Goal: Transaction & Acquisition: Purchase product/service

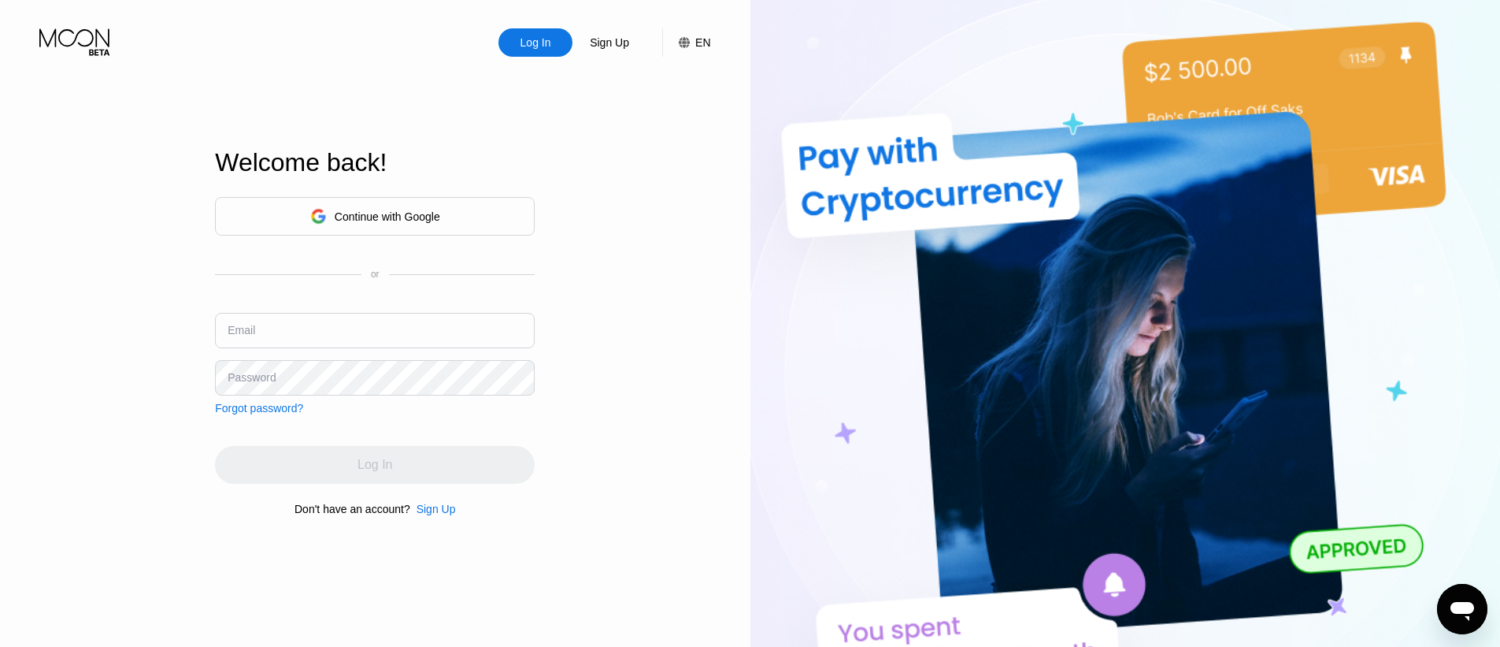
click at [630, 121] on div "Log In Sign Up EN Language English Save Welcome back! Continue with Google or E…" at bounding box center [375, 355] width 751 height 711
click at [392, 210] on div "Continue with Google" at bounding box center [388, 216] width 106 height 13
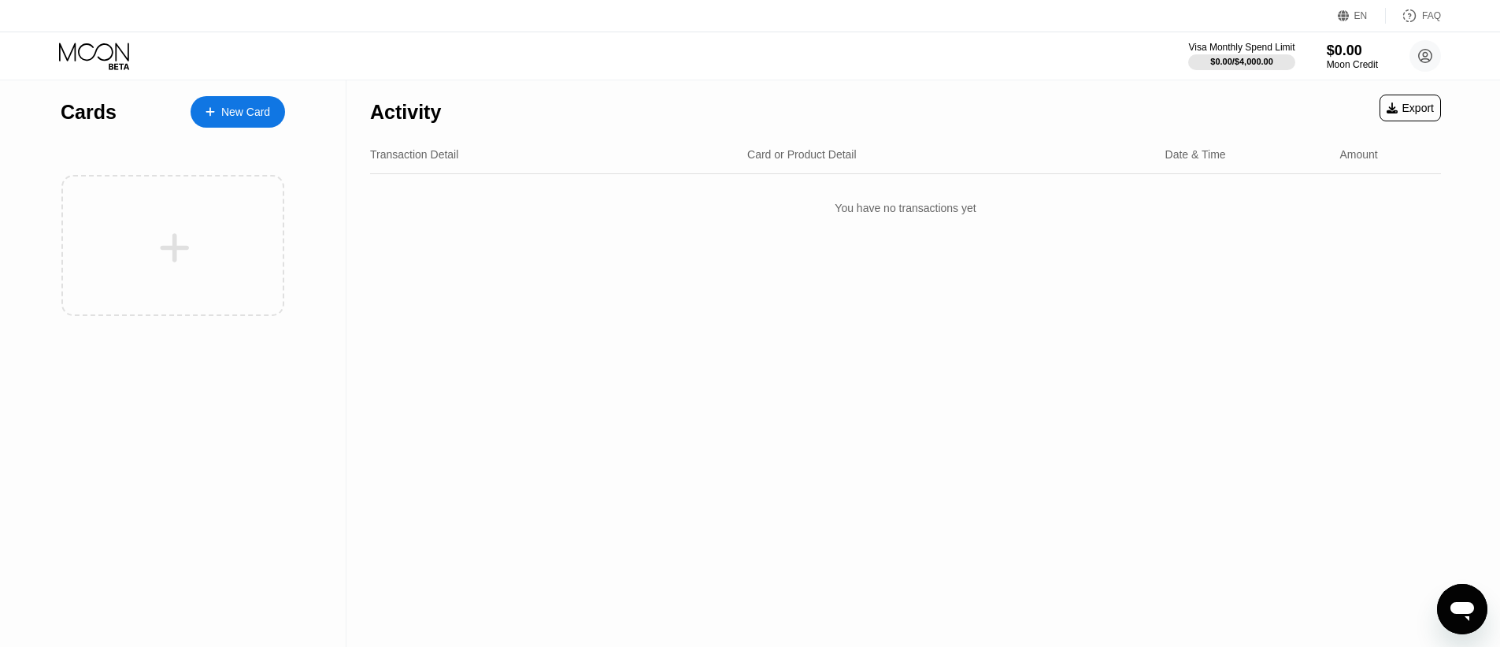
click at [261, 111] on div "New Card" at bounding box center [245, 112] width 49 height 13
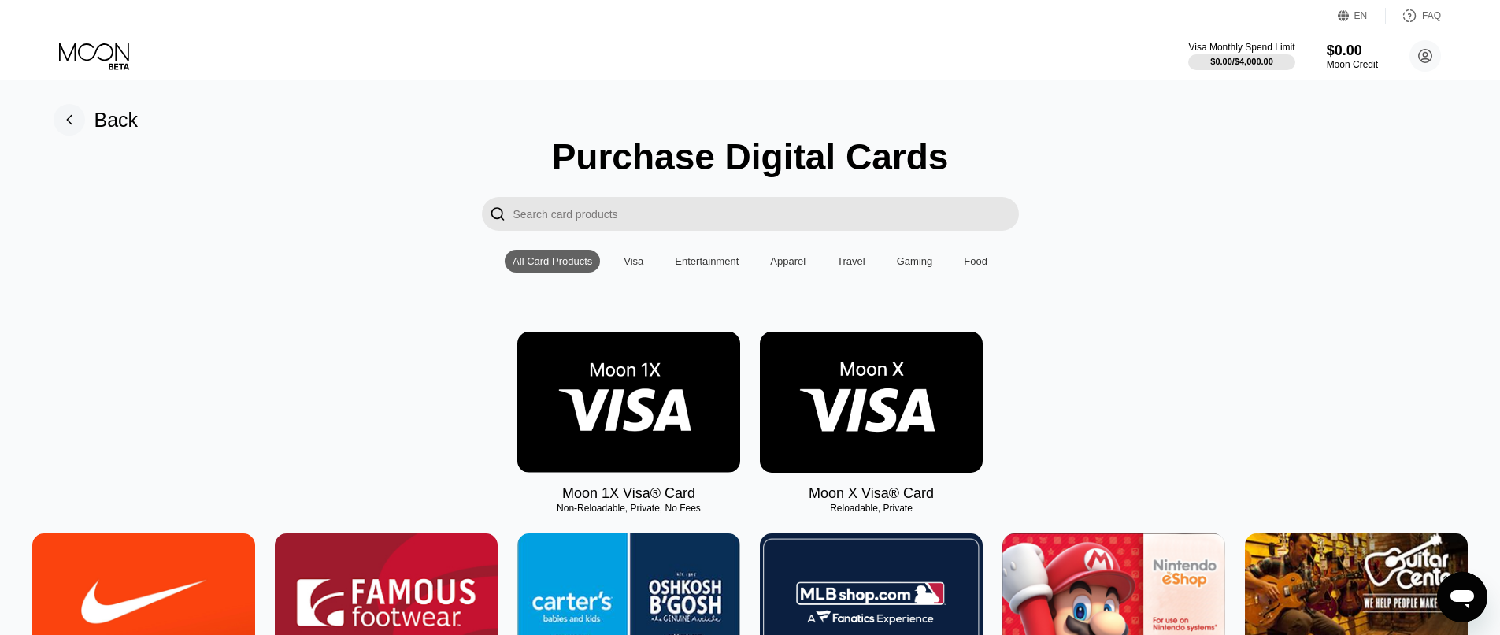
click at [604, 221] on input "Search card products" at bounding box center [767, 214] width 506 height 34
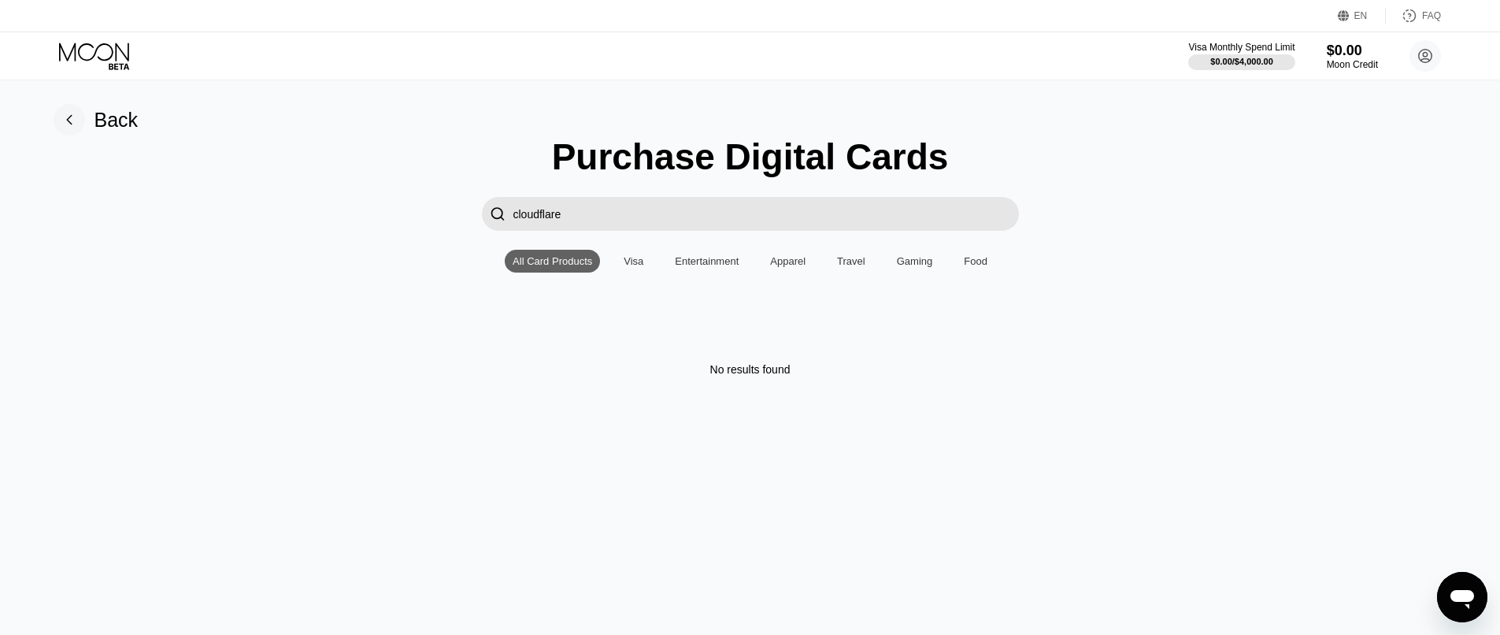
type input "cloudflare"
click at [615, 219] on input "cloudflare" at bounding box center [767, 214] width 506 height 34
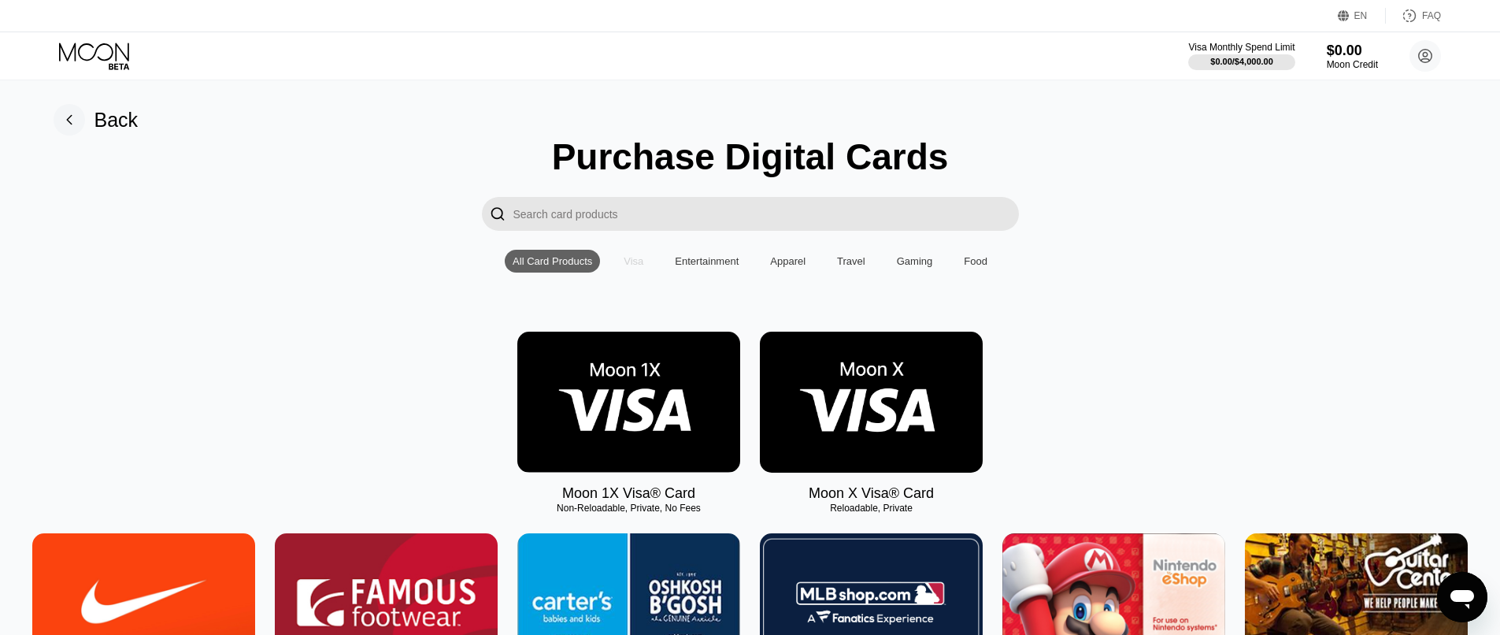
click at [634, 273] on div "Visa" at bounding box center [633, 261] width 35 height 23
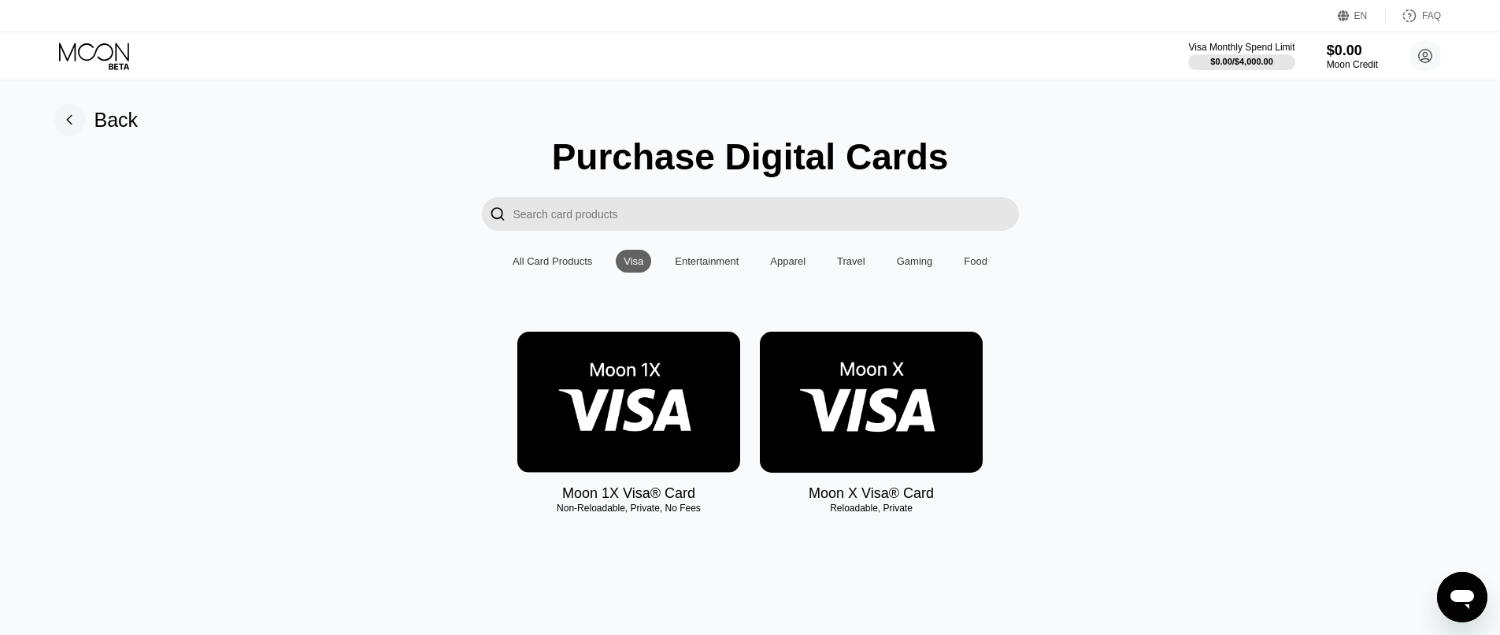
click at [874, 429] on img at bounding box center [871, 402] width 223 height 141
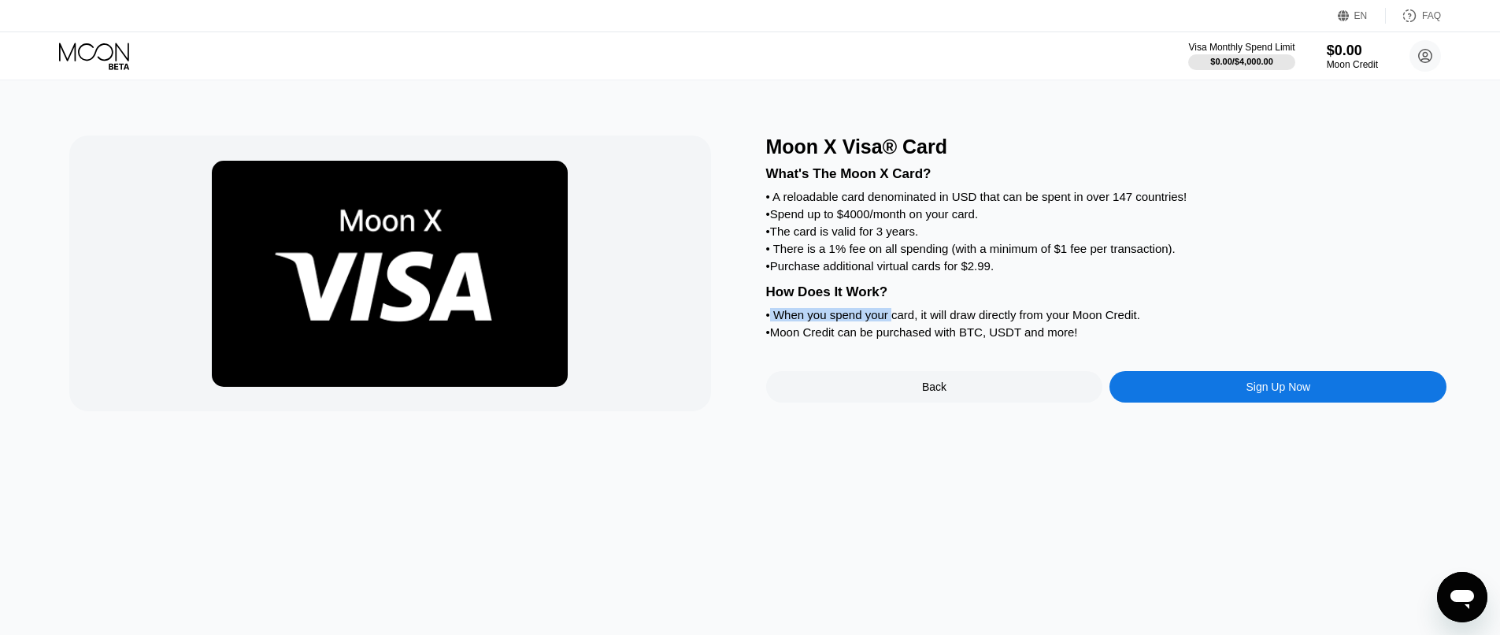
drag, startPoint x: 770, startPoint y: 339, endPoint x: 891, endPoint y: 340, distance: 121.3
click at [891, 321] on div "• When you spend your card, it will draw directly from your Moon Credit." at bounding box center [1106, 314] width 681 height 13
drag, startPoint x: 918, startPoint y: 343, endPoint x: 992, endPoint y: 344, distance: 73.3
click at [992, 343] on div "What's The Moon X Card? • A reloadable card denominated in USD that can be spen…" at bounding box center [1106, 250] width 681 height 184
drag, startPoint x: 923, startPoint y: 327, endPoint x: 1155, endPoint y: 333, distance: 231.7
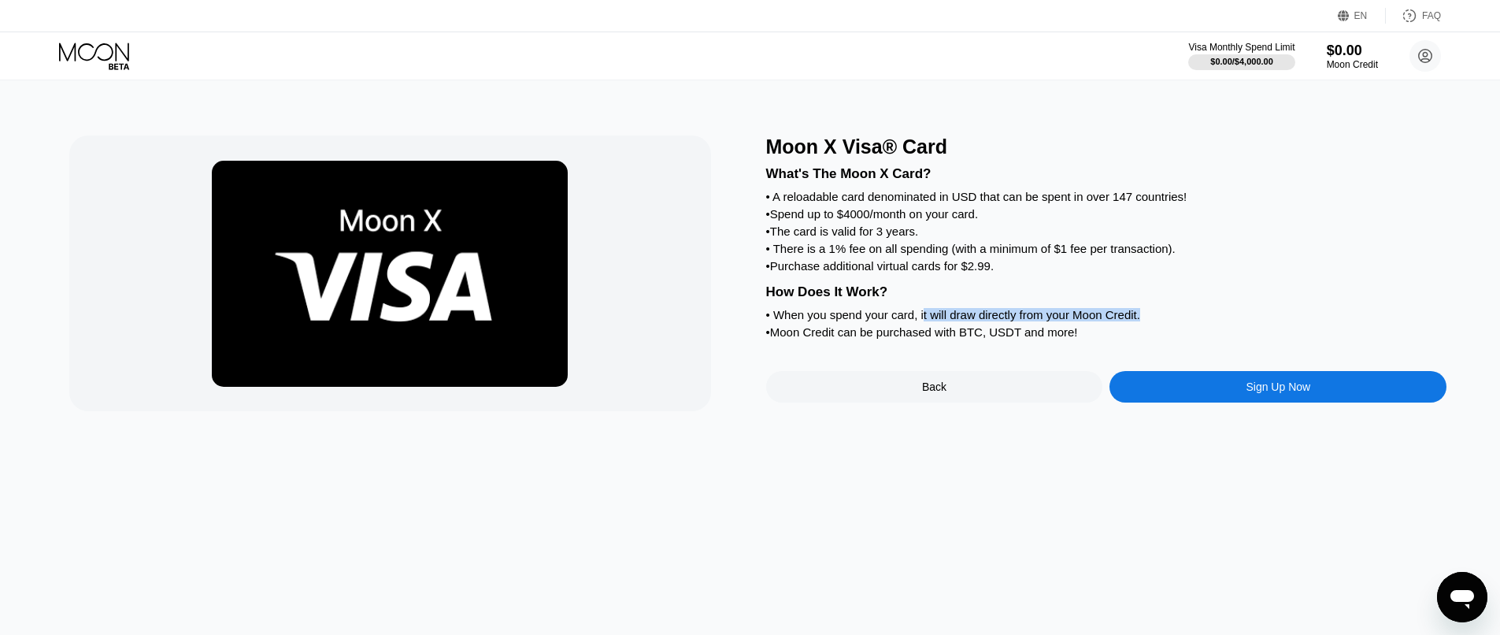
click at [1155, 321] on div "• When you spend your card, it will draw directly from your Moon Credit." at bounding box center [1106, 314] width 681 height 13
click at [820, 321] on div "• When you spend your card, it will draw directly from your Moon Credit." at bounding box center [1106, 314] width 681 height 13
drag, startPoint x: 802, startPoint y: 333, endPoint x: 907, endPoint y: 335, distance: 104.8
click at [907, 321] on div "• When you spend your card, it will draw directly from your Moon Credit." at bounding box center [1106, 314] width 681 height 13
click at [814, 321] on div "• When you spend your card, it will draw directly from your Moon Credit." at bounding box center [1106, 314] width 681 height 13
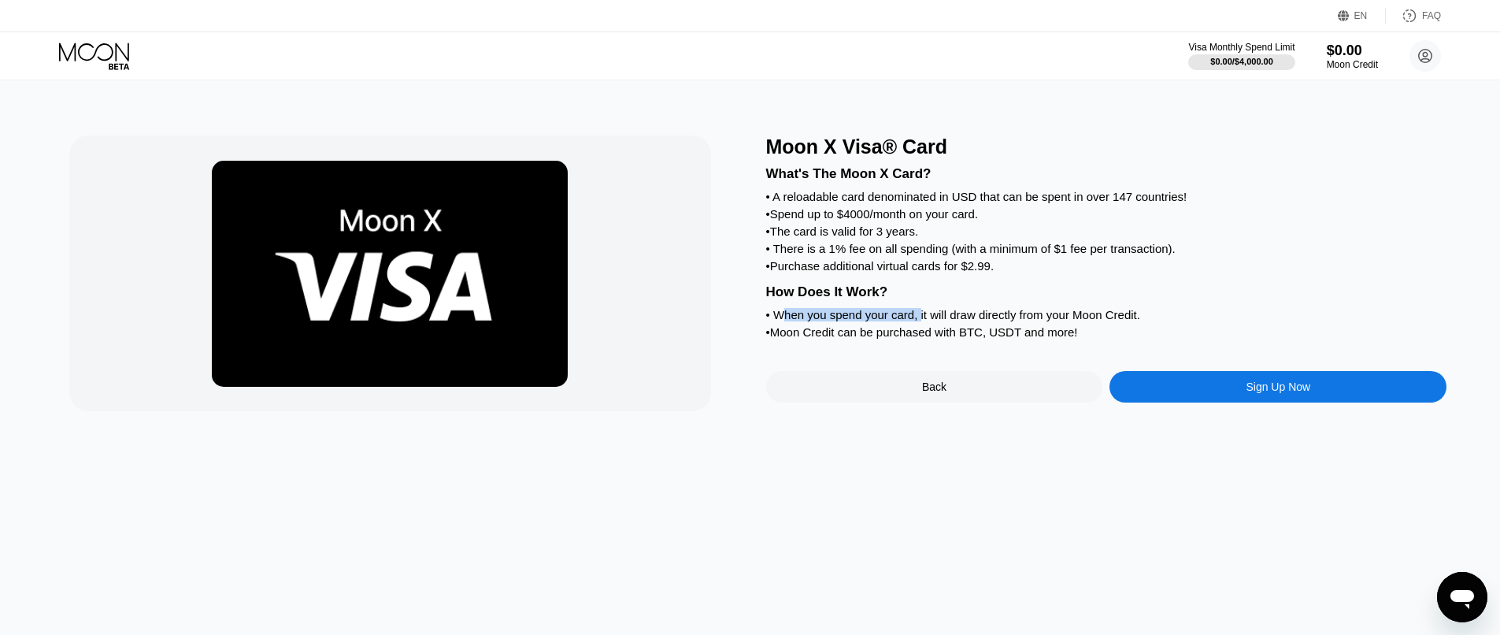
drag, startPoint x: 784, startPoint y: 337, endPoint x: 919, endPoint y: 338, distance: 135.5
click at [919, 321] on div "• When you spend your card, it will draw directly from your Moon Credit." at bounding box center [1106, 314] width 681 height 13
drag, startPoint x: 925, startPoint y: 336, endPoint x: 1024, endPoint y: 335, distance: 99.2
click at [1024, 321] on div "• When you spend your card, it will draw directly from your Moon Credit." at bounding box center [1106, 314] width 681 height 13
click at [803, 339] on div "• Moon Credit can be purchased with BTC, USDT and more!" at bounding box center [1106, 331] width 681 height 13
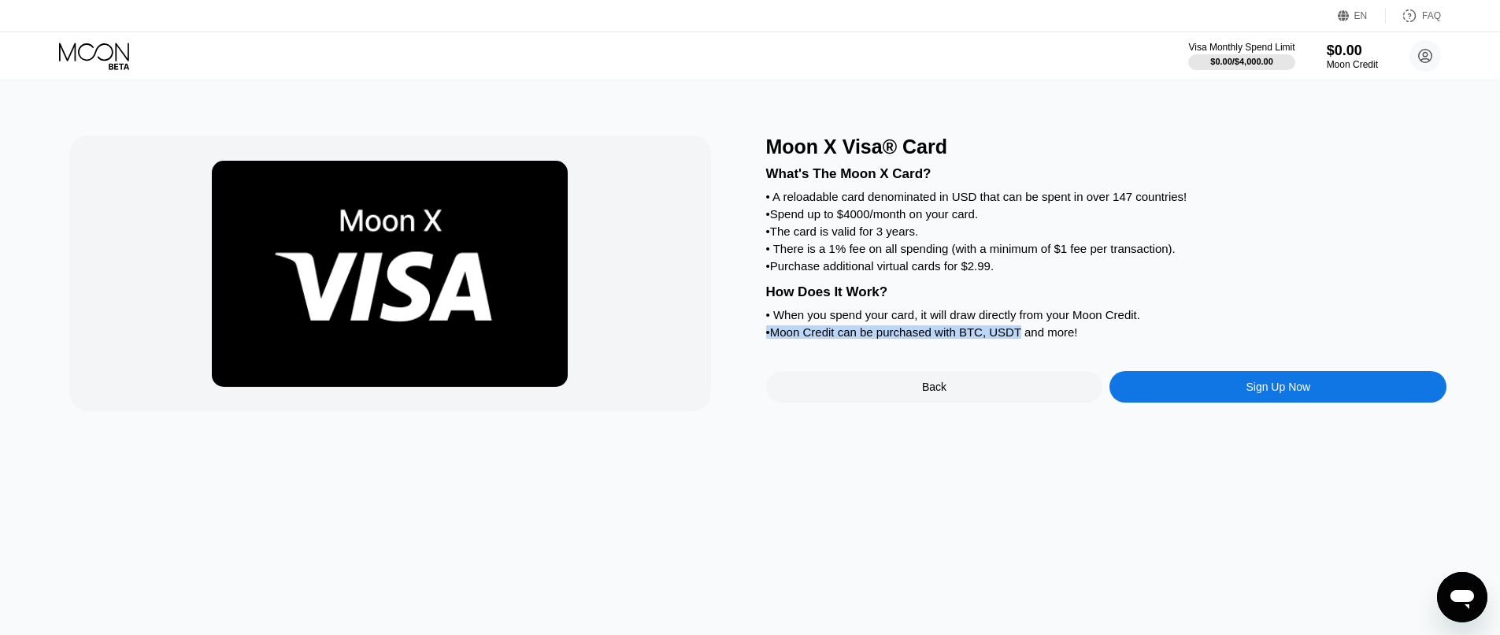
drag, startPoint x: 768, startPoint y: 358, endPoint x: 1014, endPoint y: 358, distance: 246.5
click at [1014, 339] on div "• Moon Credit can be purchased with BTC, USDT and more!" at bounding box center [1106, 331] width 681 height 13
click at [986, 339] on div "• Moon Credit can be purchased with BTC, USDT and more!" at bounding box center [1106, 331] width 681 height 13
drag, startPoint x: 770, startPoint y: 357, endPoint x: 1075, endPoint y: 353, distance: 304.8
click at [1075, 339] on div "• Moon Credit can be purchased with BTC, USDT and more!" at bounding box center [1106, 331] width 681 height 13
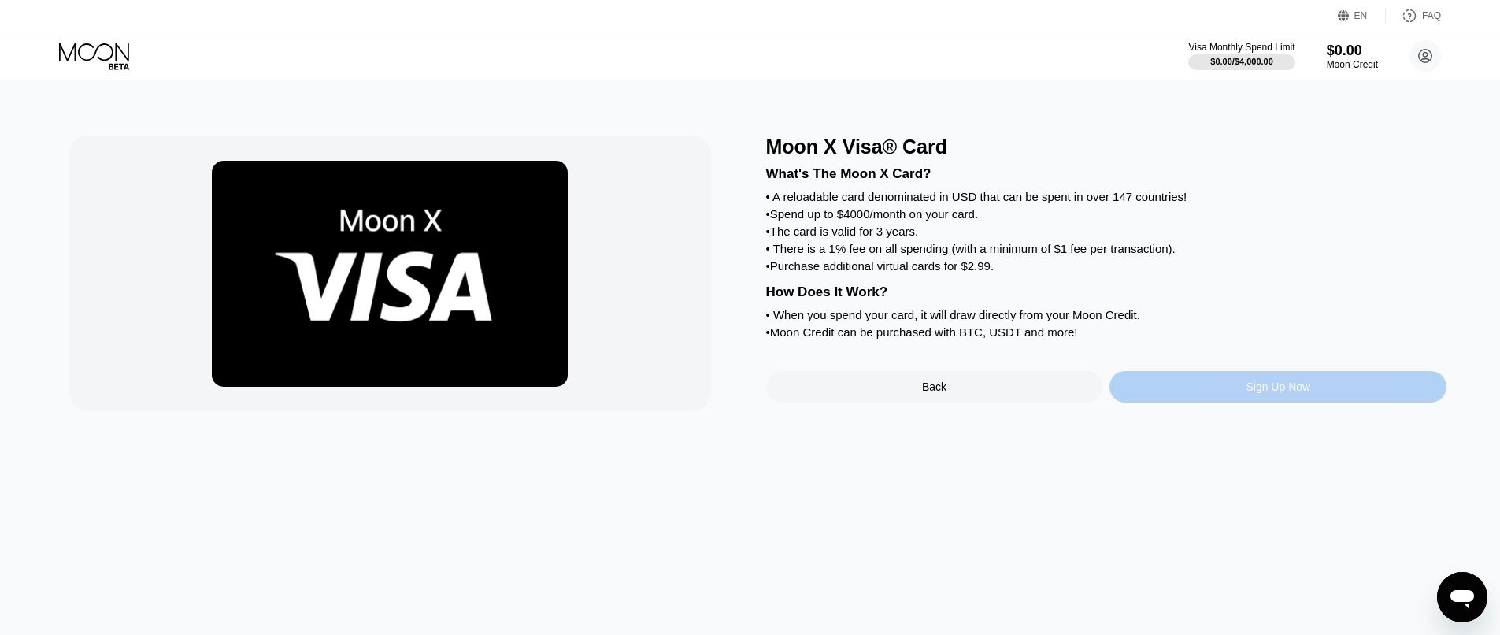
click at [1250, 393] on div "Sign Up Now" at bounding box center [1278, 386] width 65 height 13
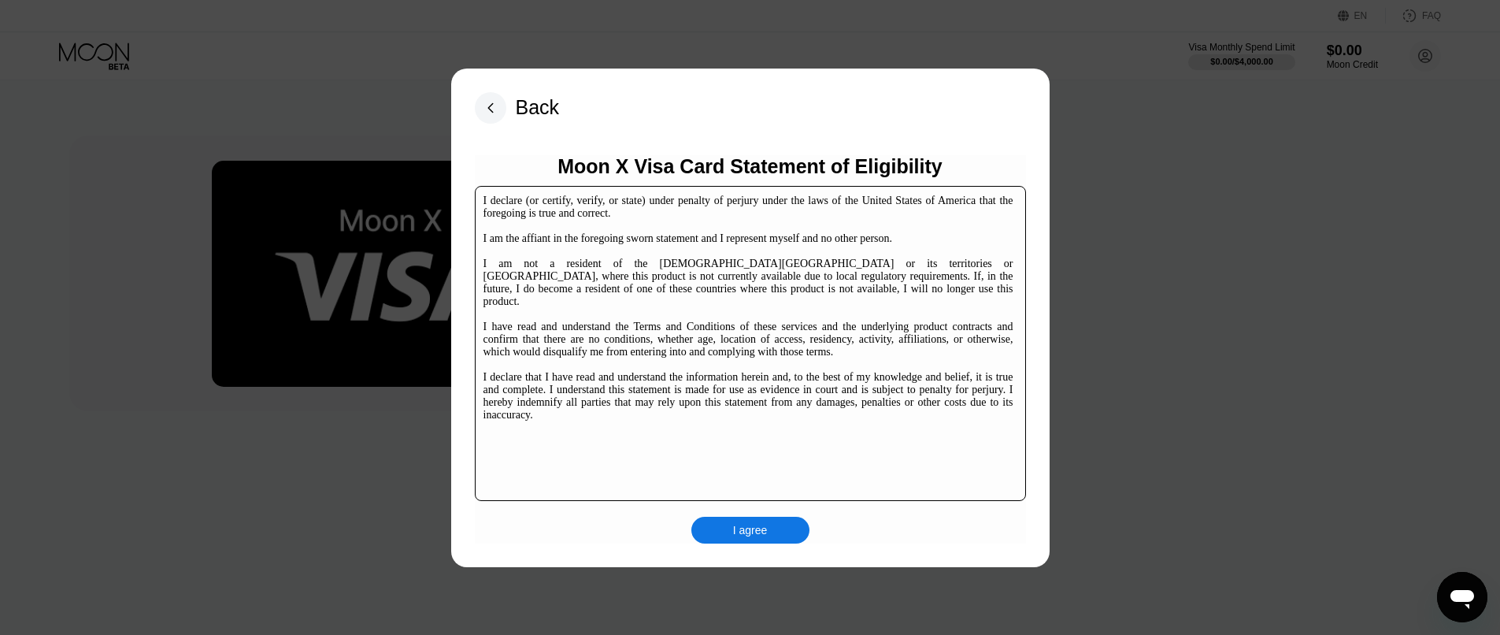
click at [750, 533] on div "I agree" at bounding box center [750, 530] width 35 height 14
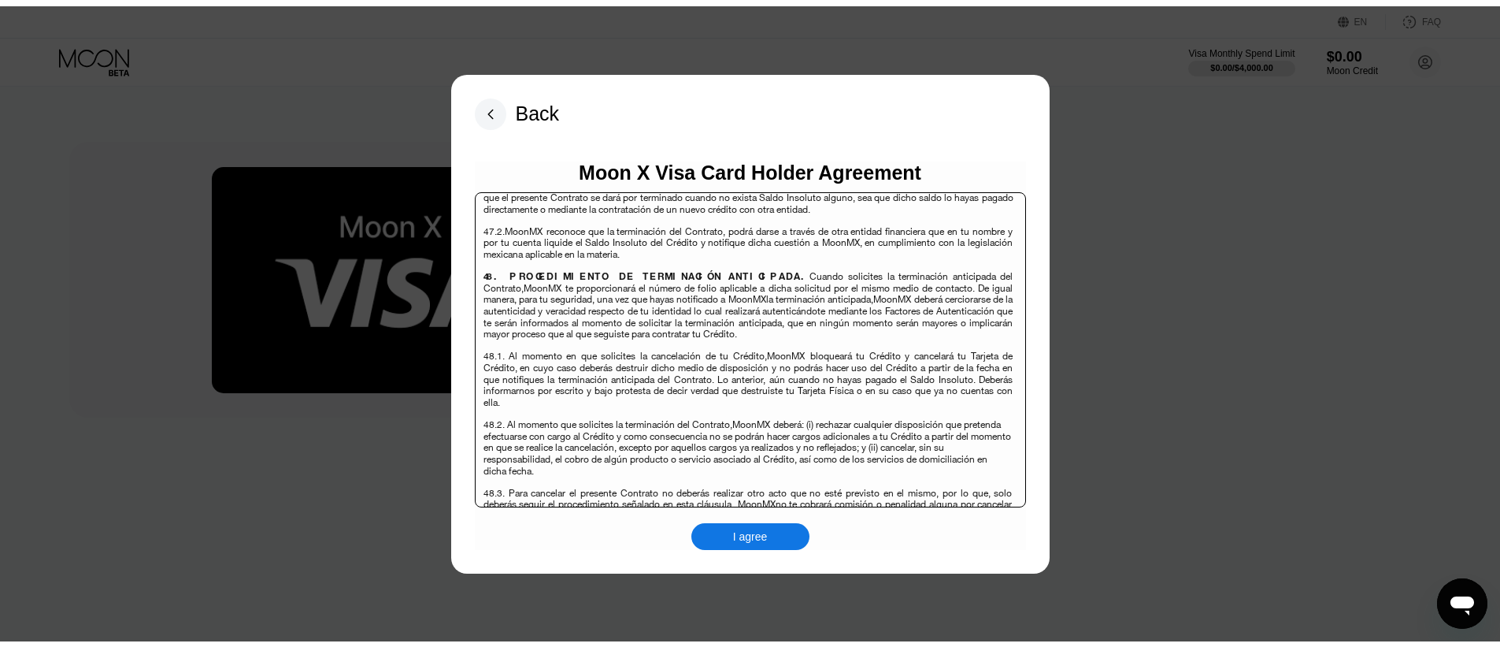
scroll to position [10229, 0]
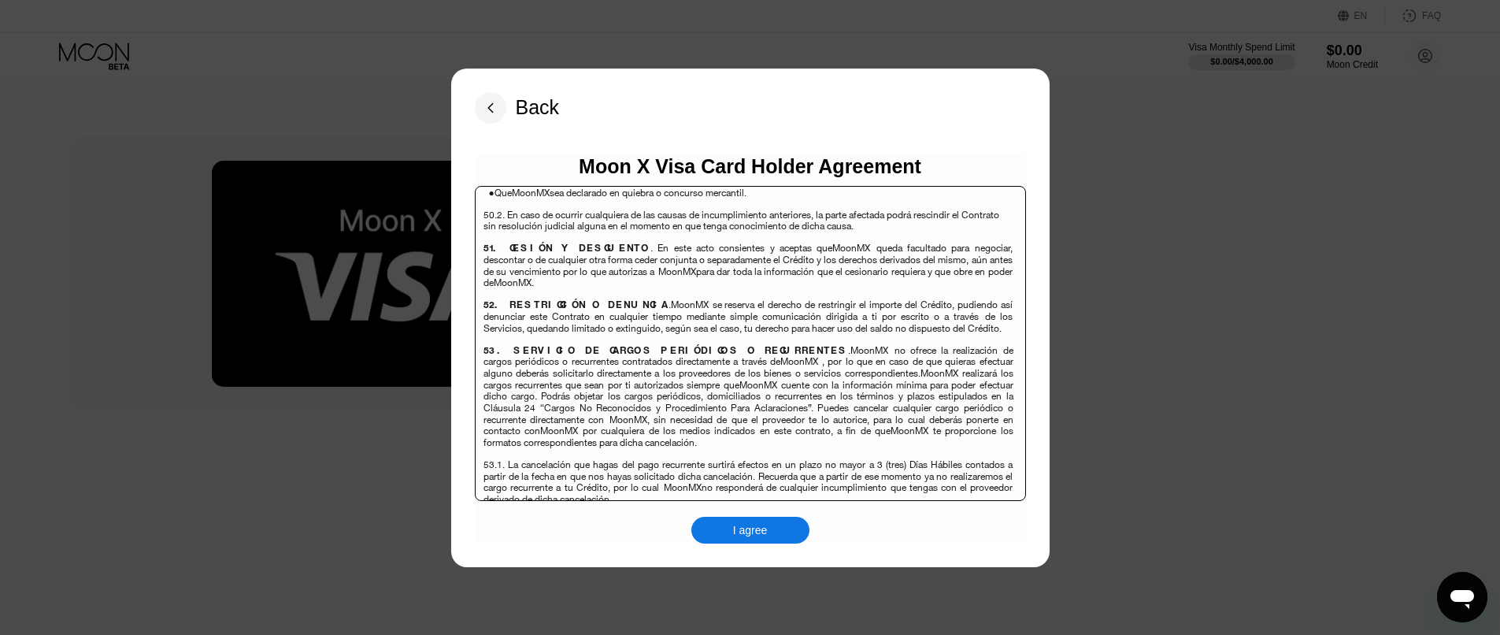
click at [744, 535] on div "I agree" at bounding box center [750, 530] width 35 height 14
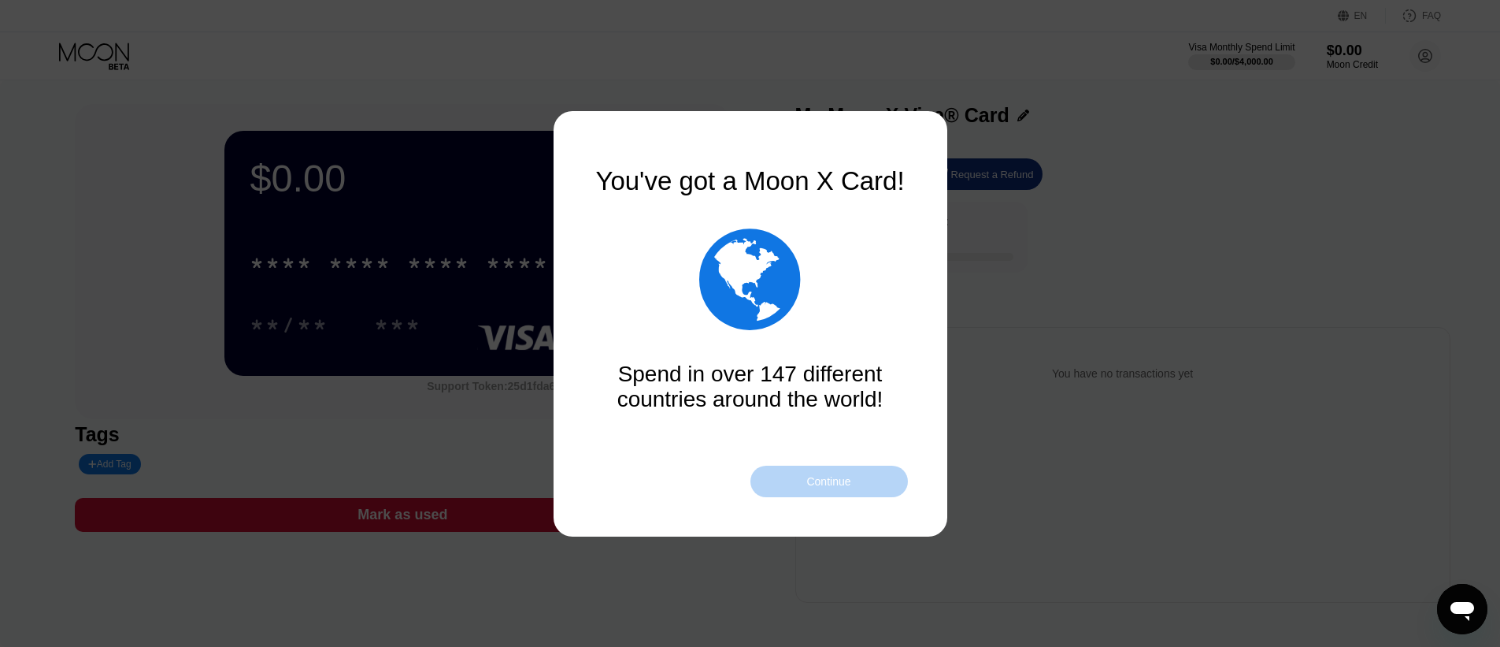
click at [834, 483] on div "Continue" at bounding box center [829, 481] width 44 height 13
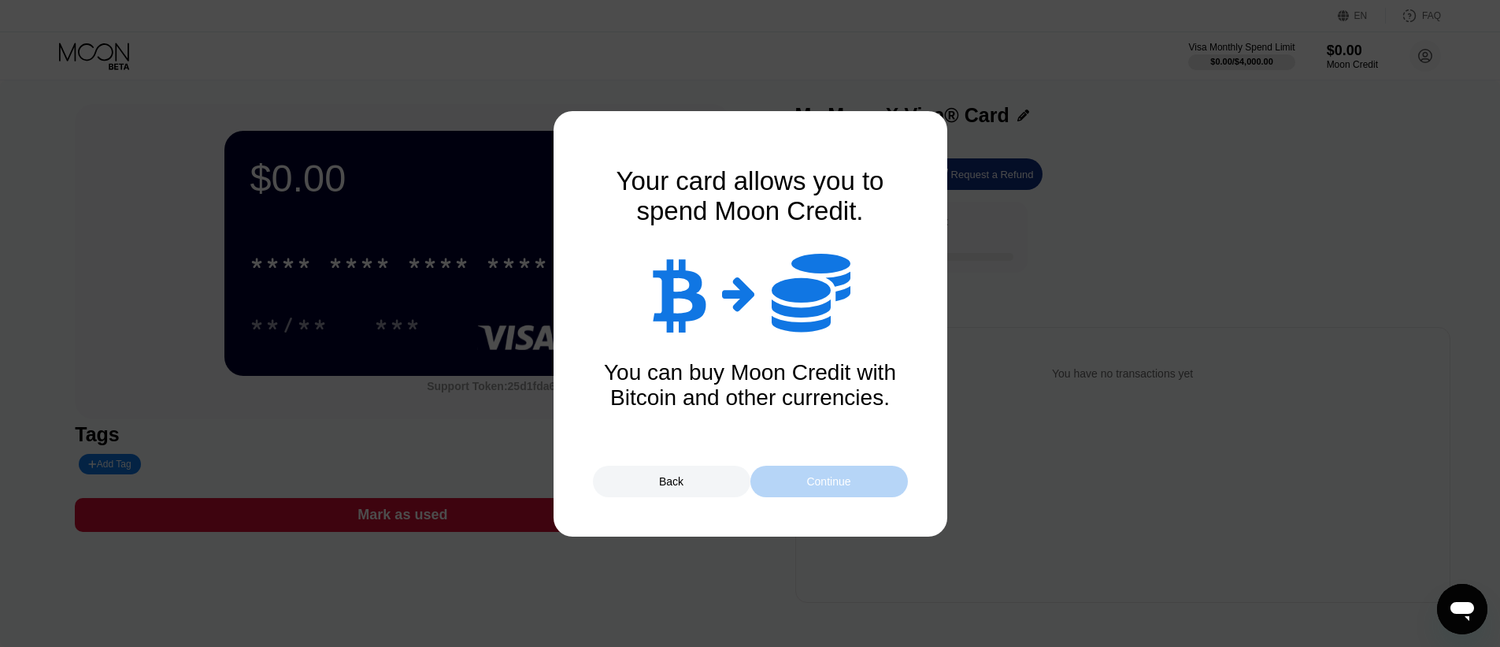
click at [847, 481] on div "Continue" at bounding box center [829, 481] width 44 height 13
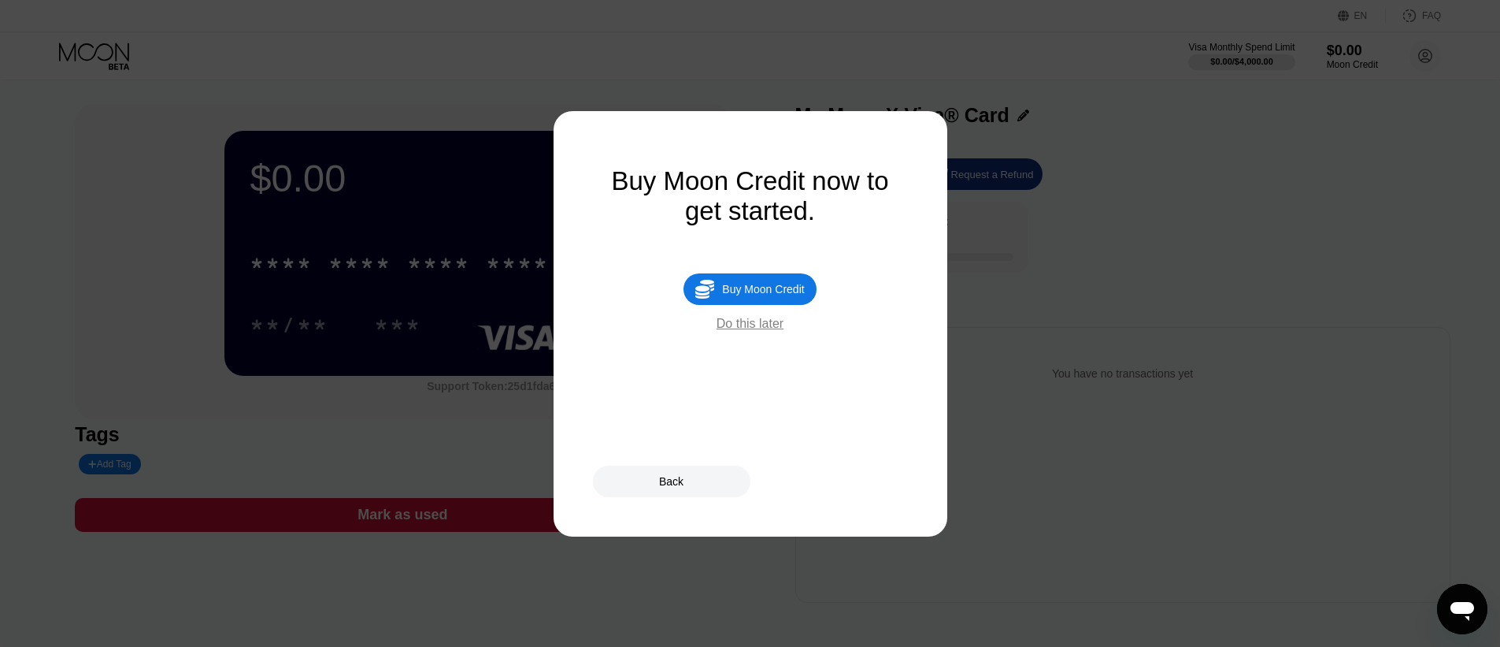
click at [751, 294] on div "Buy Moon Credit" at bounding box center [763, 289] width 82 height 13
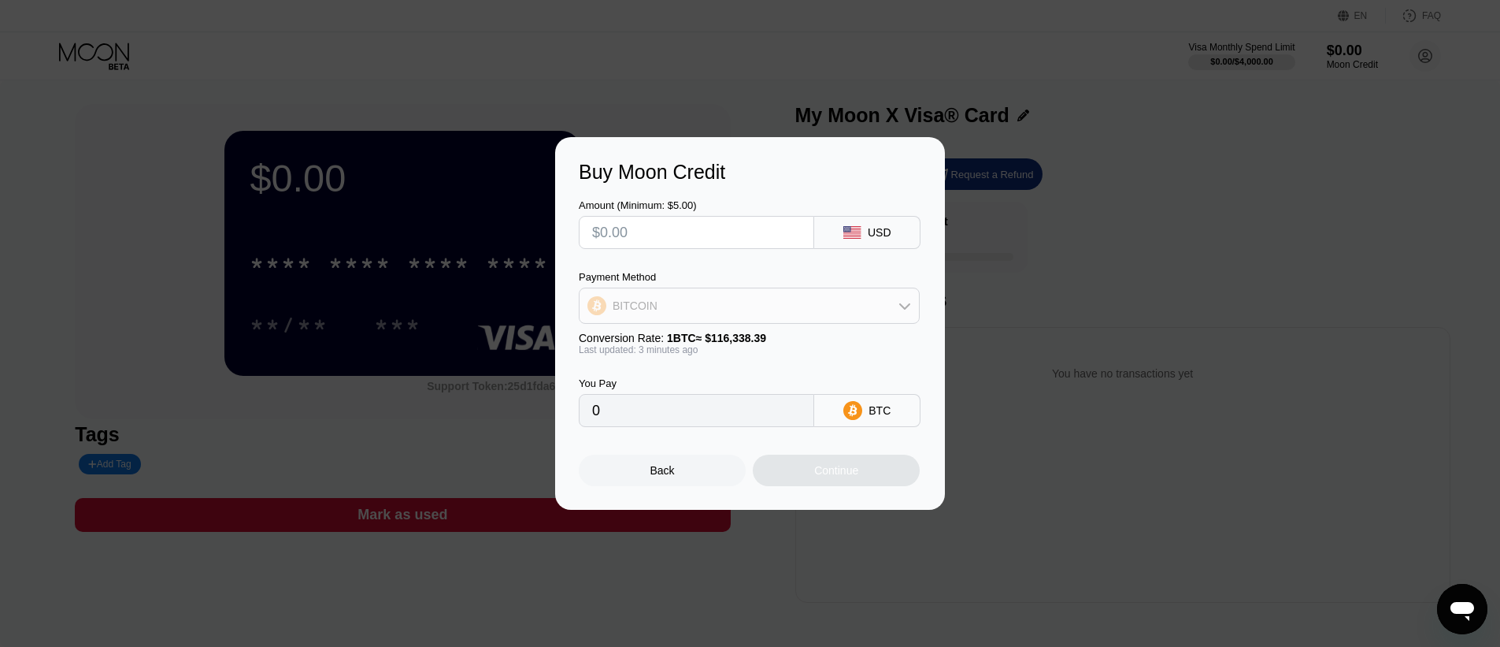
click at [751, 295] on div "BITCOIN" at bounding box center [749, 306] width 339 height 32
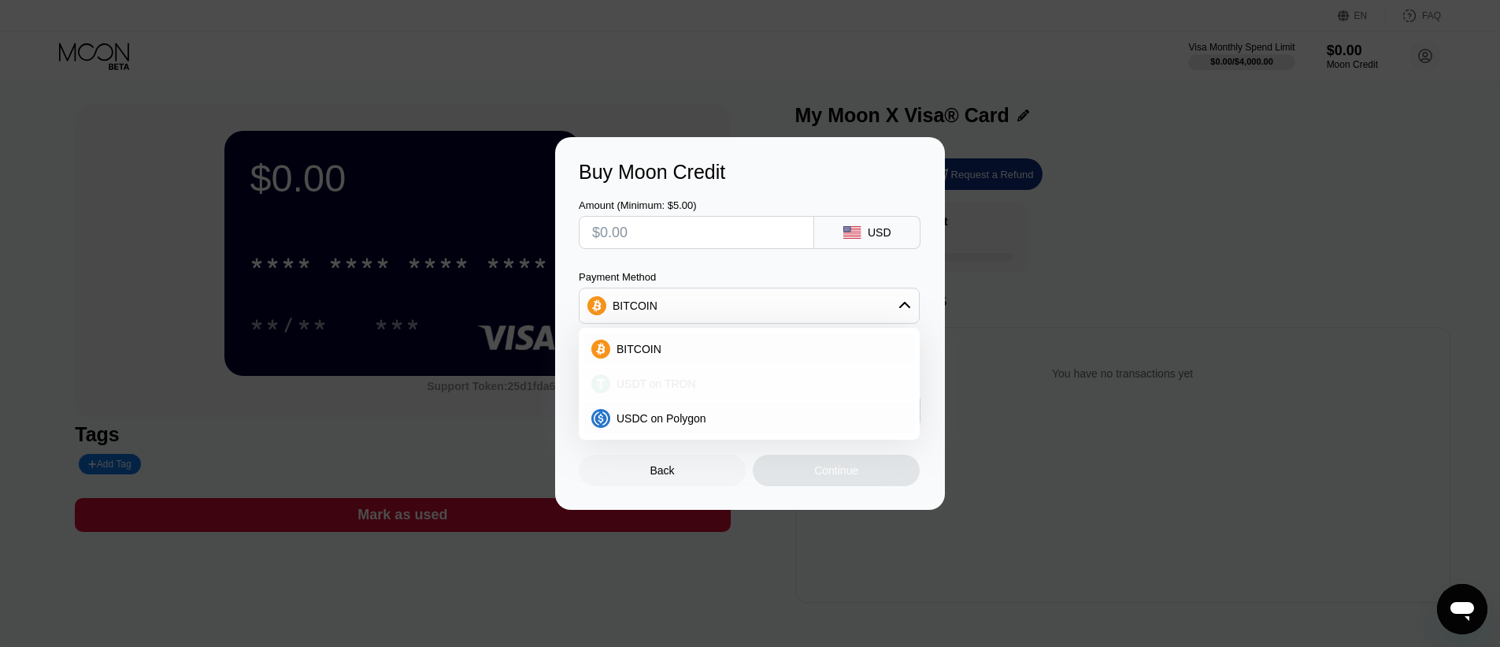
click at [687, 380] on span "USDT on TRON" at bounding box center [657, 383] width 80 height 13
type input "0.00"
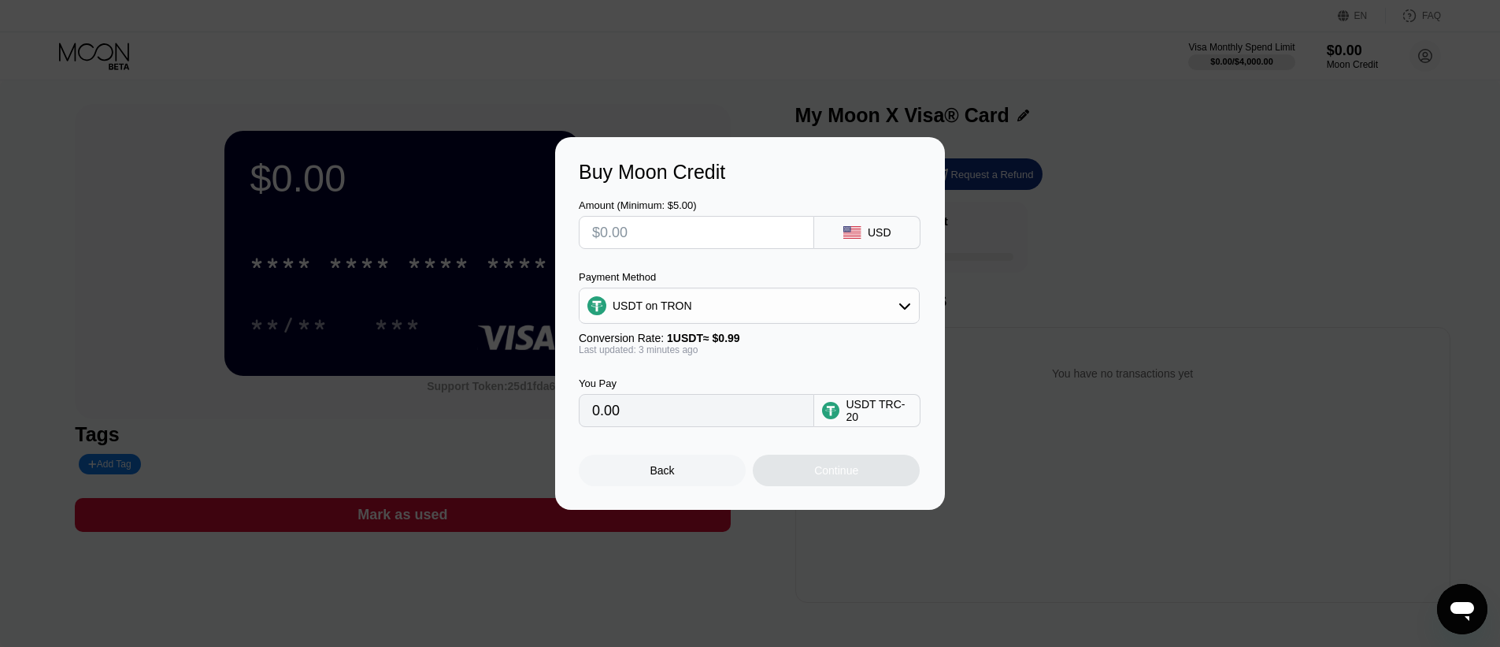
drag, startPoint x: 720, startPoint y: 171, endPoint x: 765, endPoint y: 196, distance: 51.5
click at [765, 196] on div "Buy Moon Credit Amount (Minimum: $5.00) USD Payment Method USDT on TRON Convers…" at bounding box center [750, 323] width 390 height 373
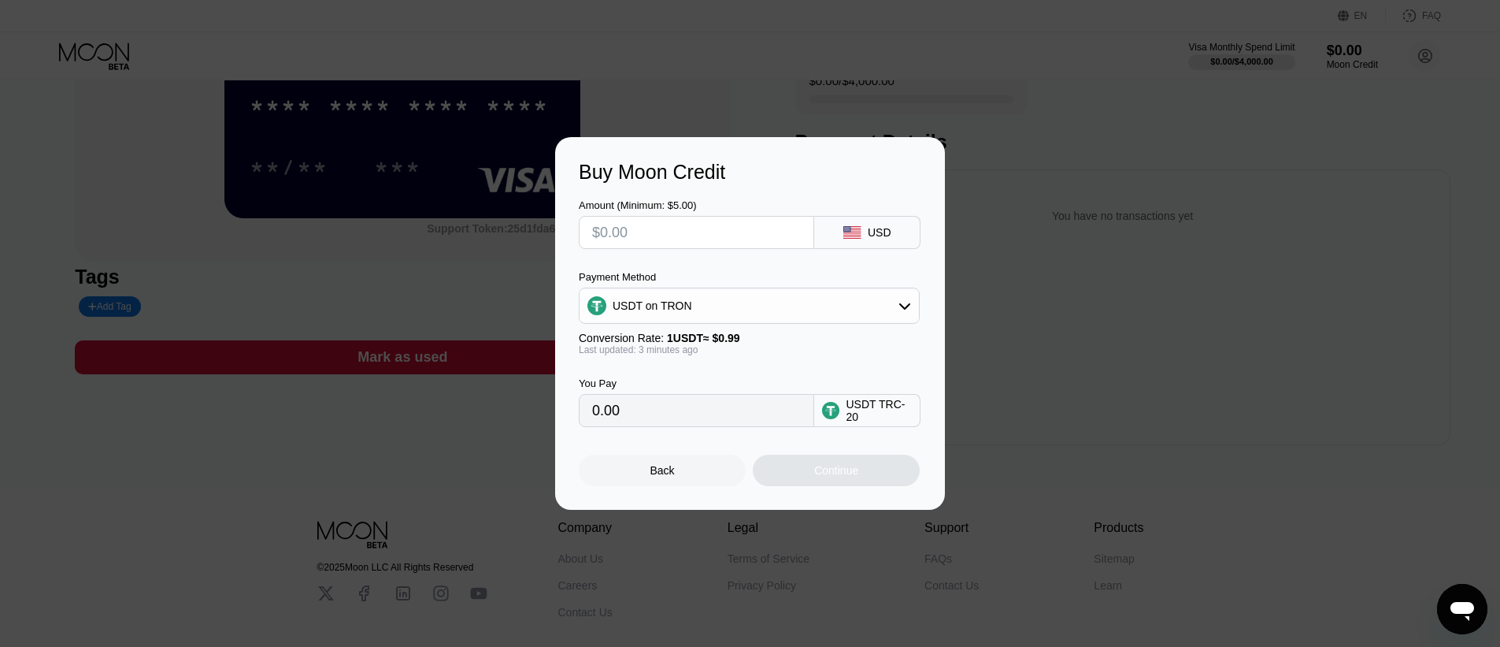
scroll to position [79, 0]
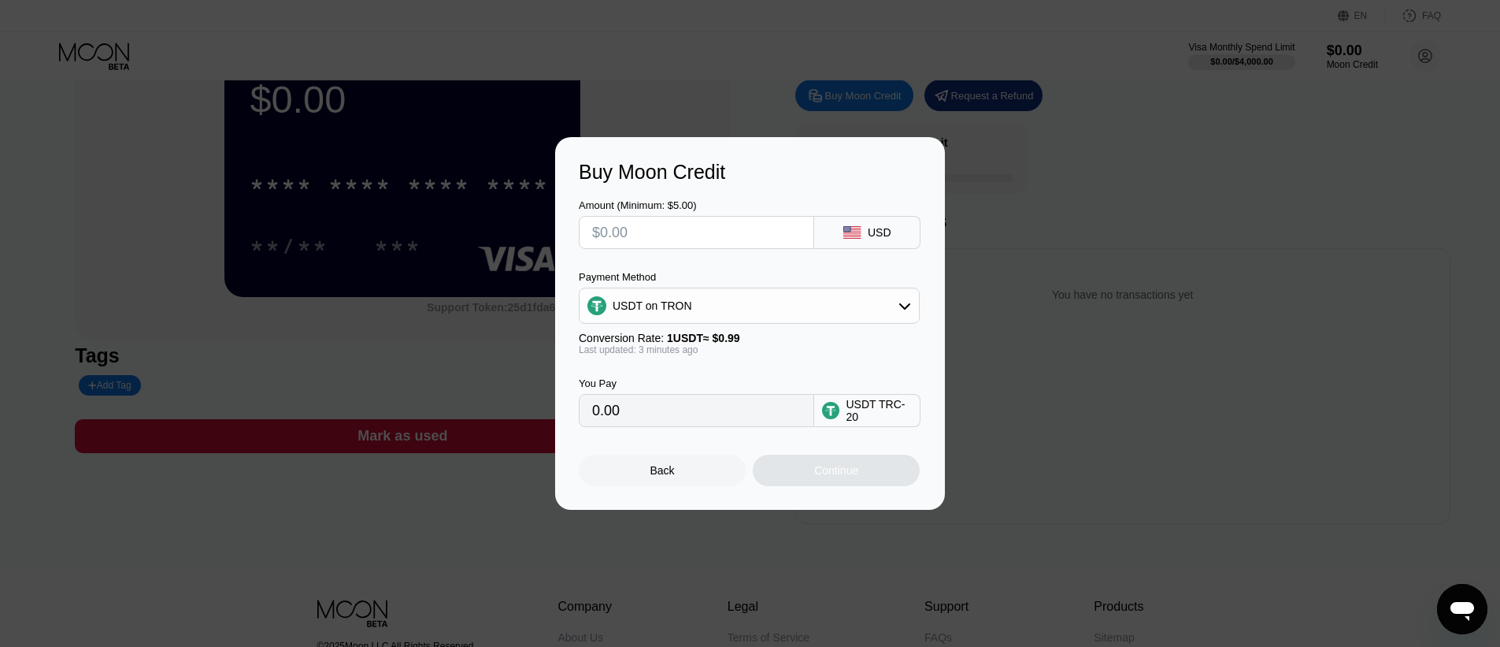
click at [651, 224] on input "text" at bounding box center [696, 233] width 209 height 32
type input "$10"
type input "10.10"
type input "$100"
type input "101.01"
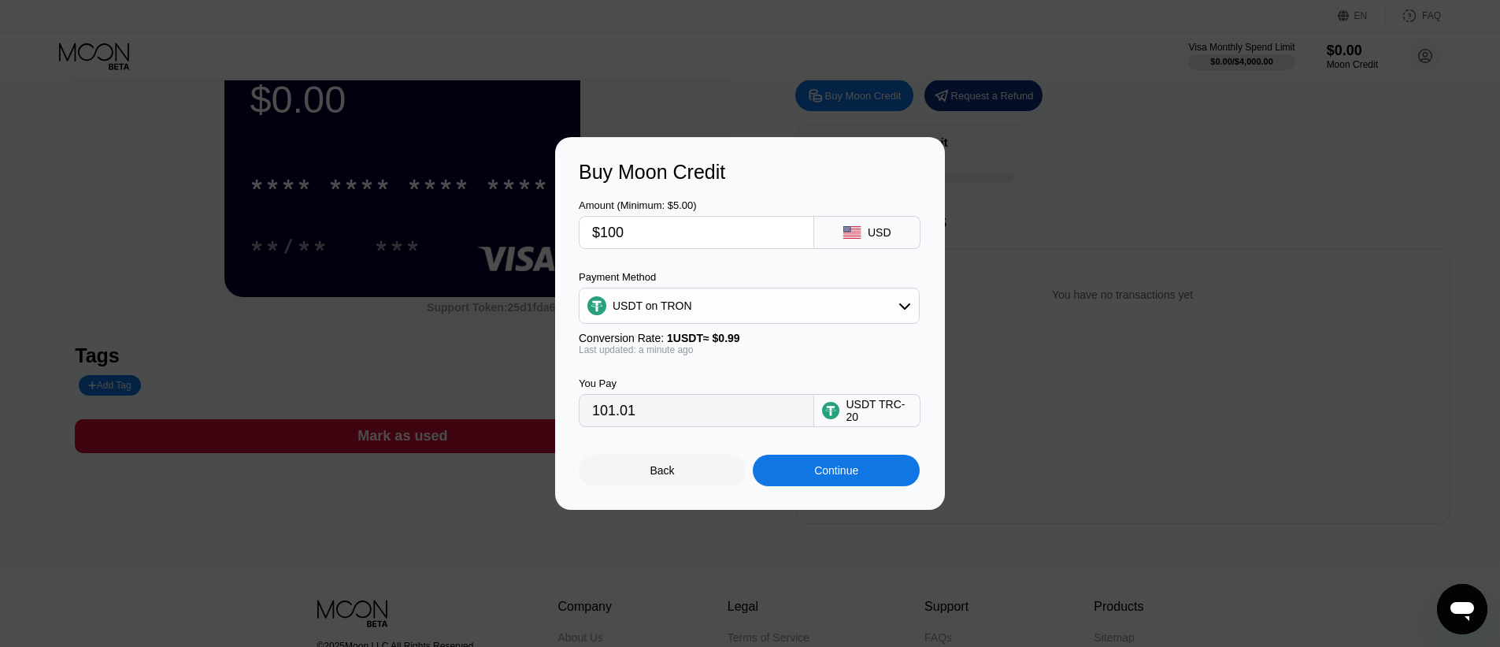
type input "$100"
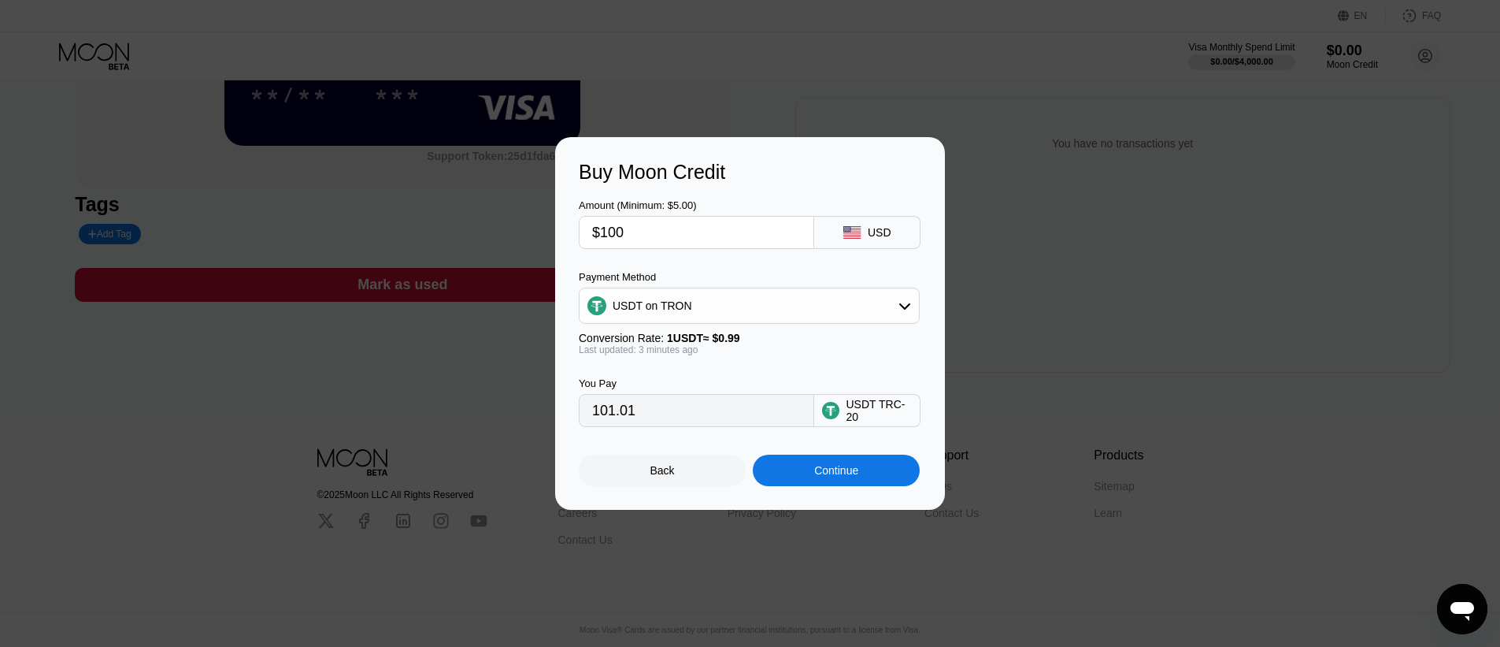
click at [681, 467] on div "Back" at bounding box center [662, 470] width 167 height 32
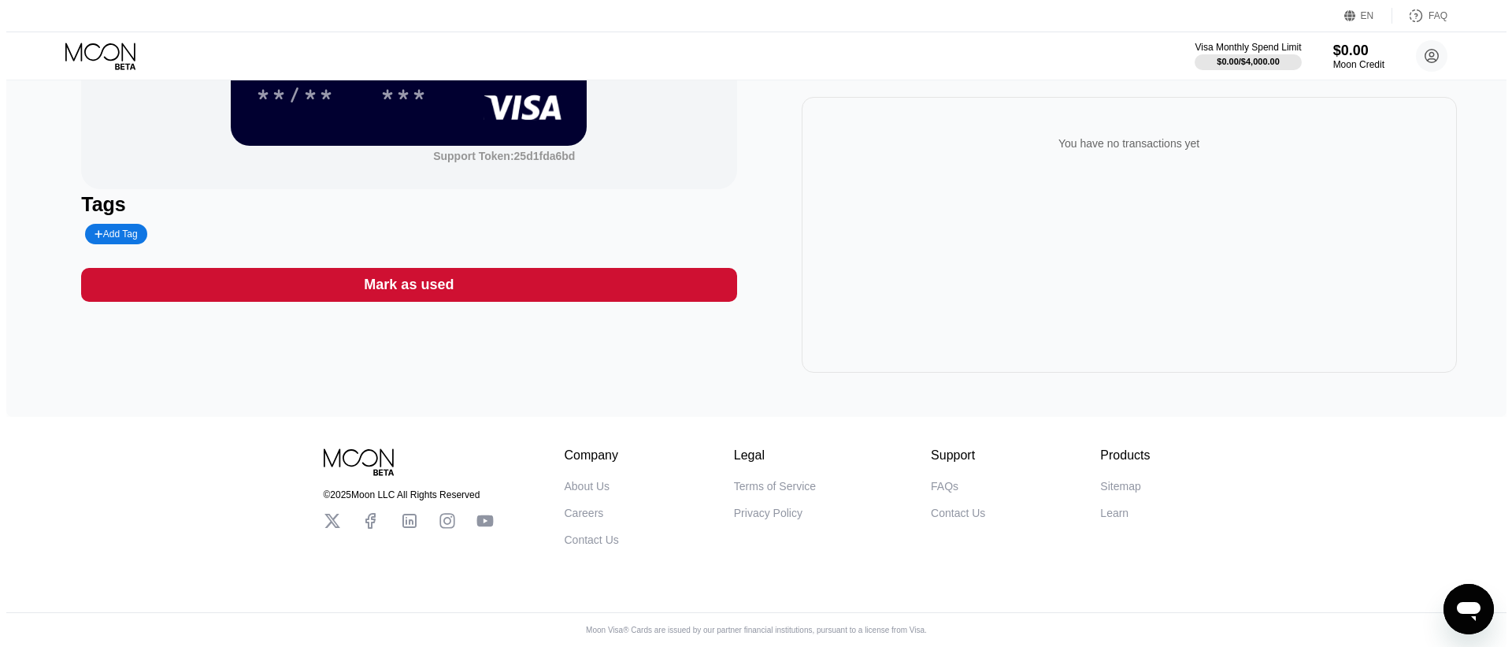
scroll to position [0, 0]
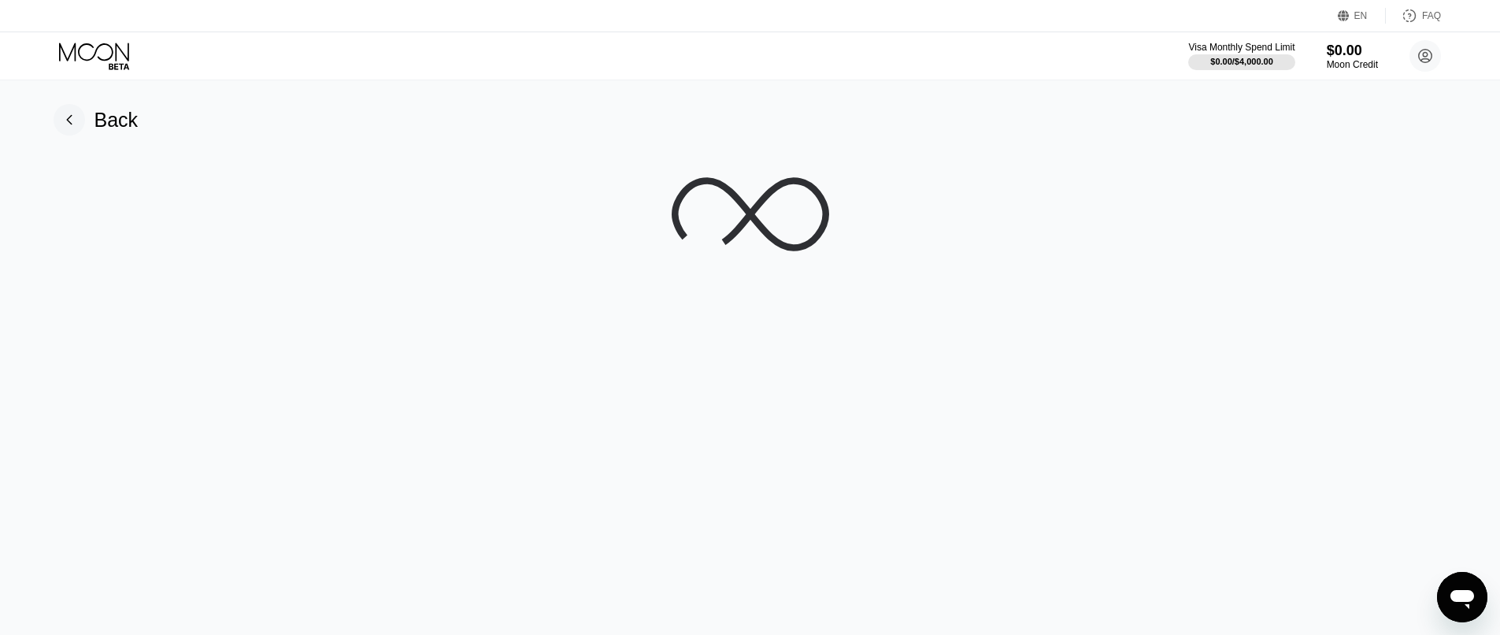
click at [1460, 596] on icon "Open messaging window" at bounding box center [1463, 599] width 24 height 19
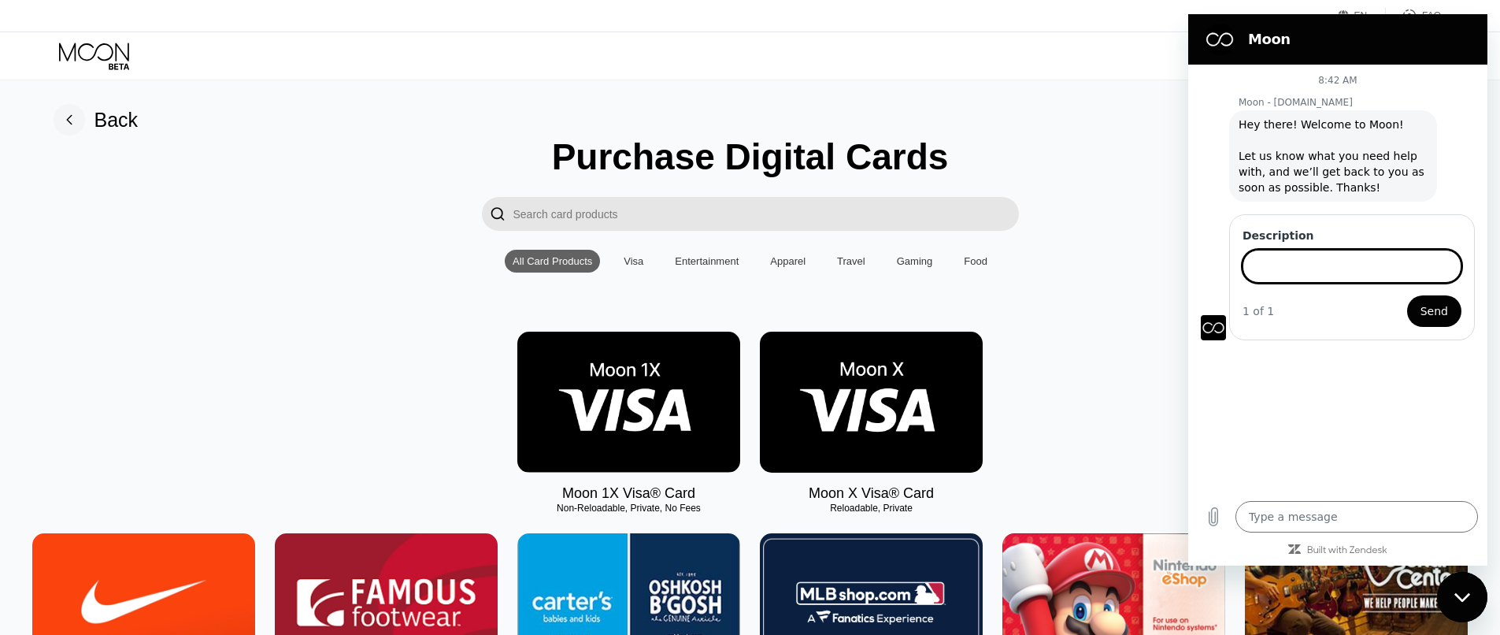
click at [1457, 592] on icon "Close messaging window" at bounding box center [1463, 597] width 17 height 10
type textarea "x"
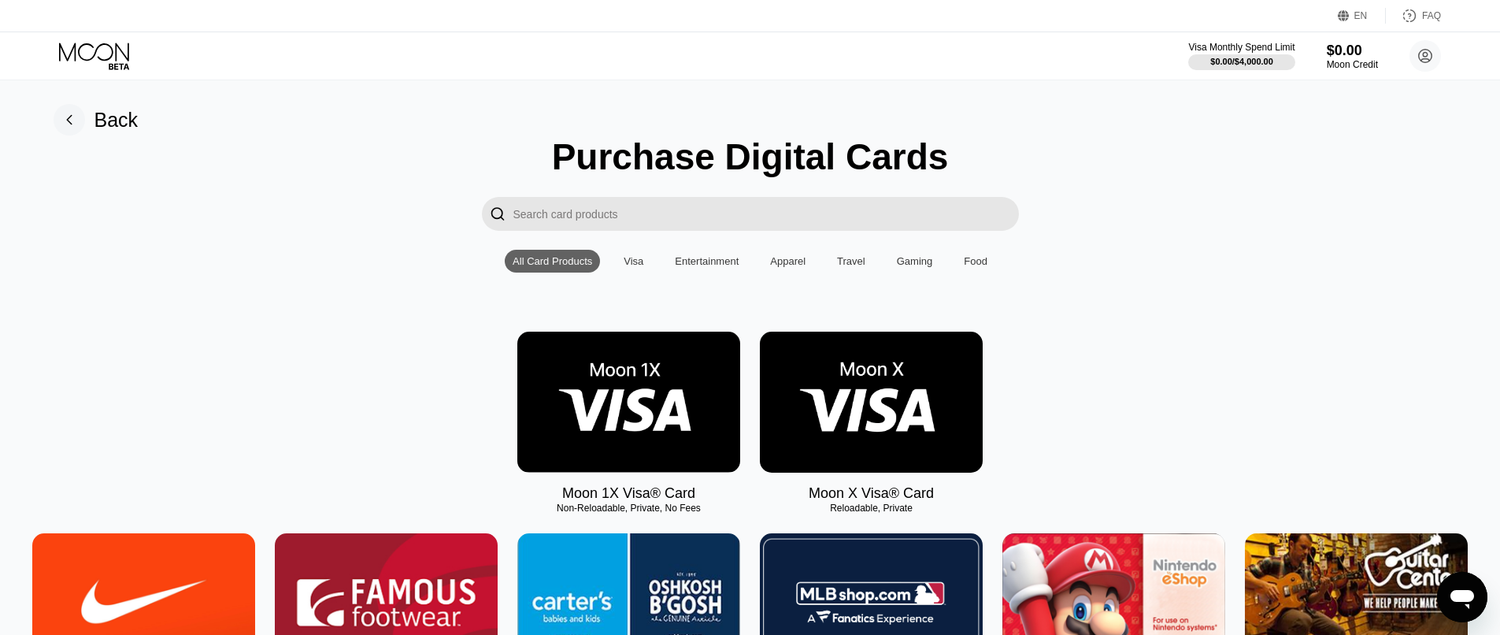
scroll to position [236, 0]
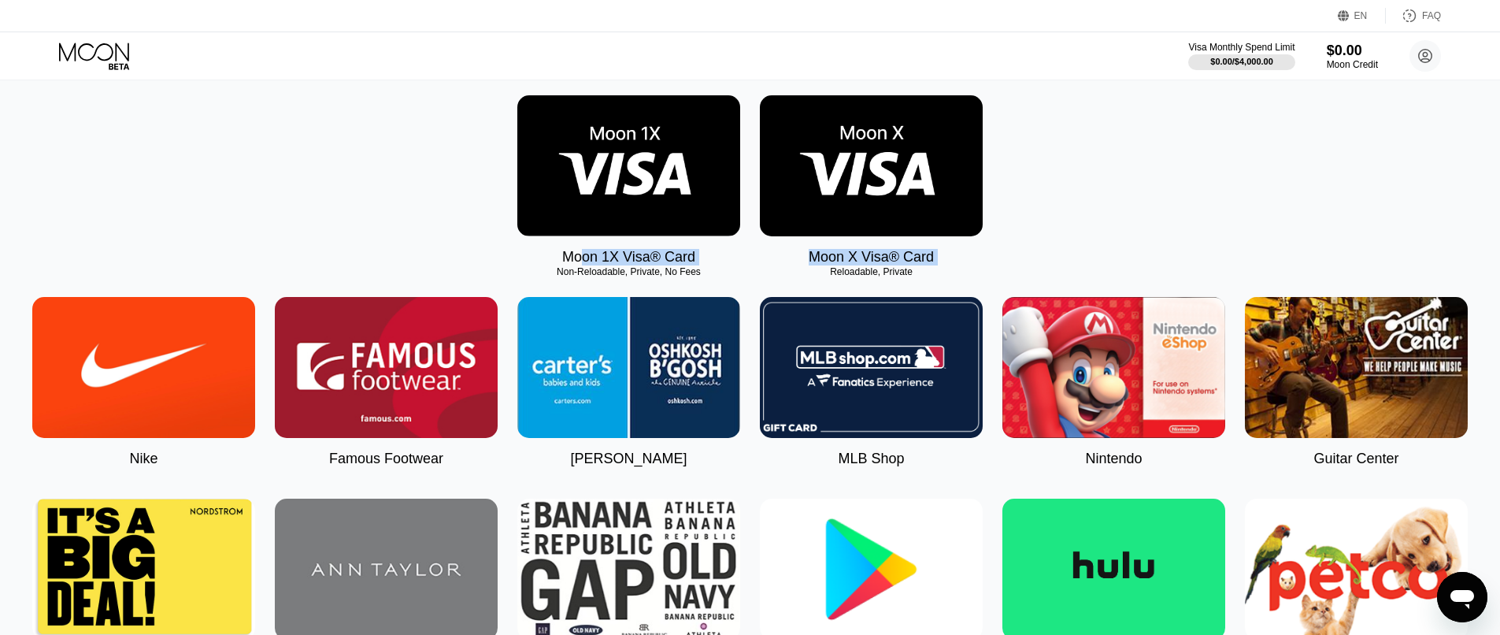
drag, startPoint x: 592, startPoint y: 269, endPoint x: 974, endPoint y: 266, distance: 381.2
click at [963, 265] on div "Moon 1X Visa® Card Non-Reloadable, Private, No Fees Moon X Visa® Card Reloadabl…" at bounding box center [750, 180] width 1465 height 170
click at [974, 265] on div "Moon X Visa® Card Reloadable, Private" at bounding box center [871, 180] width 223 height 170
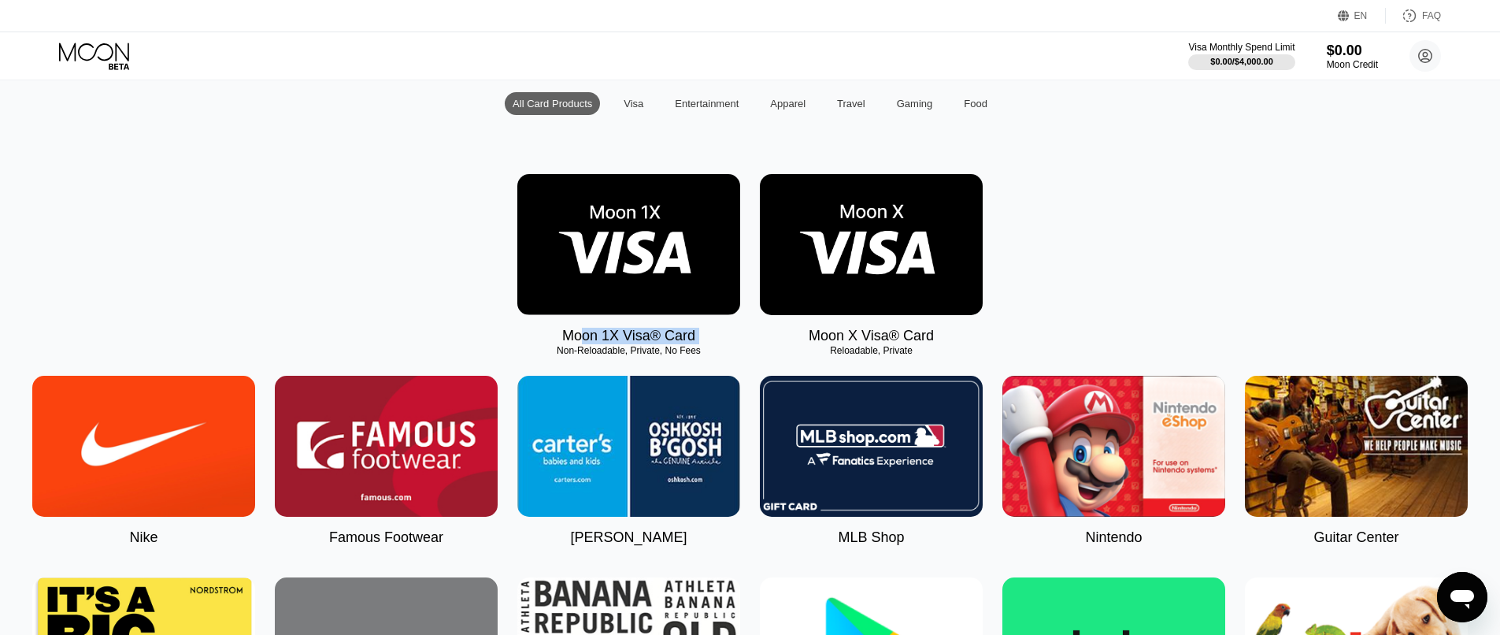
scroll to position [0, 0]
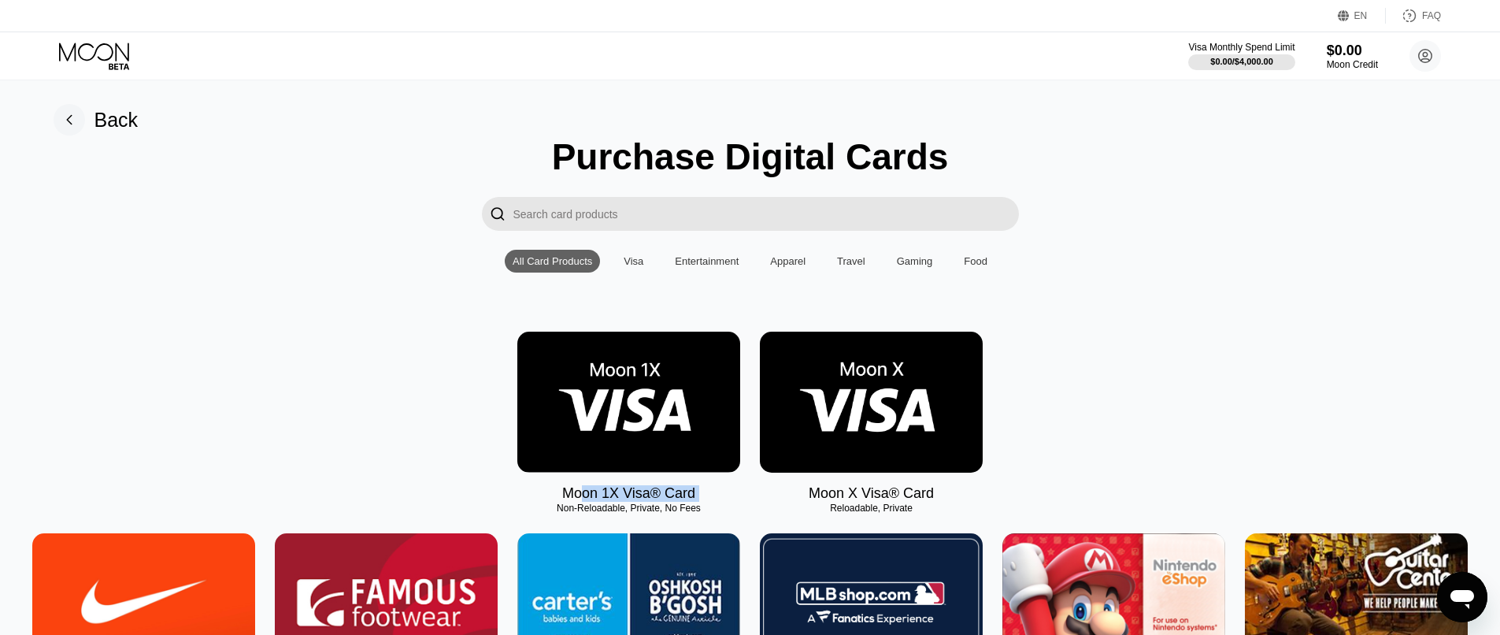
click at [637, 267] on div "Visa" at bounding box center [634, 261] width 20 height 12
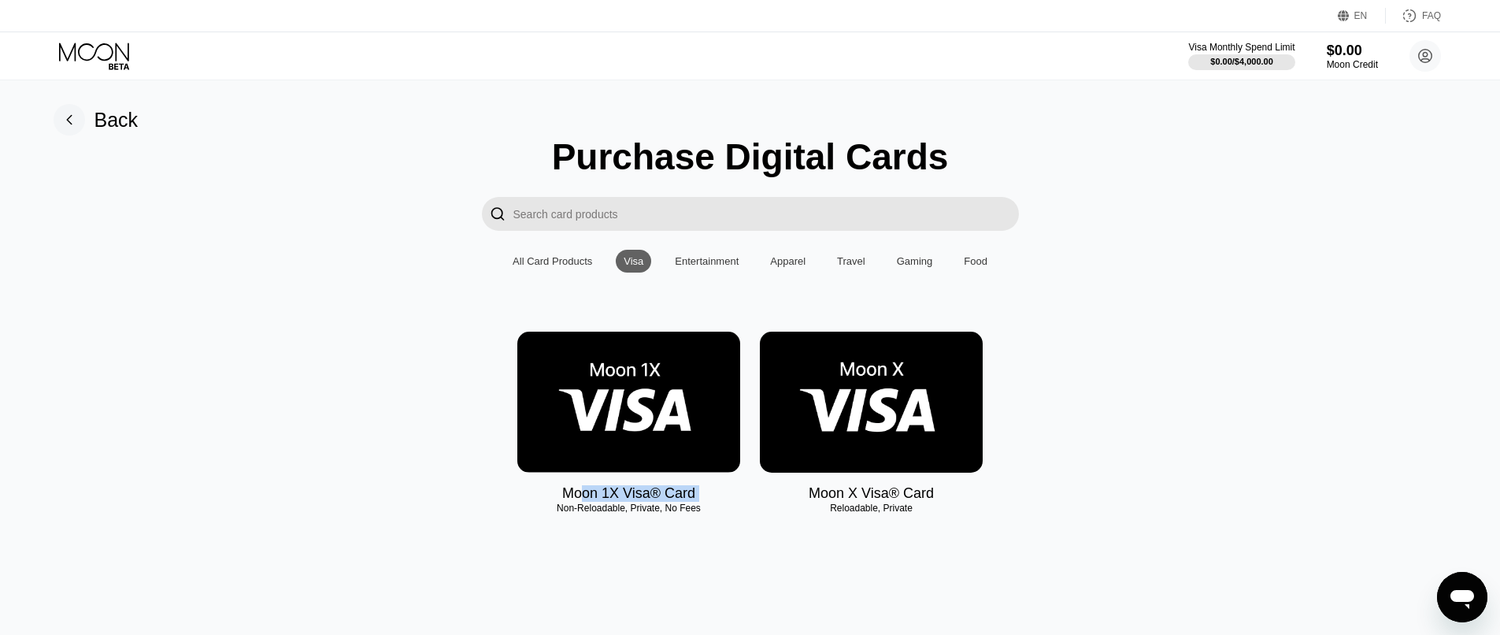
click at [703, 267] on div "Entertainment" at bounding box center [707, 261] width 64 height 12
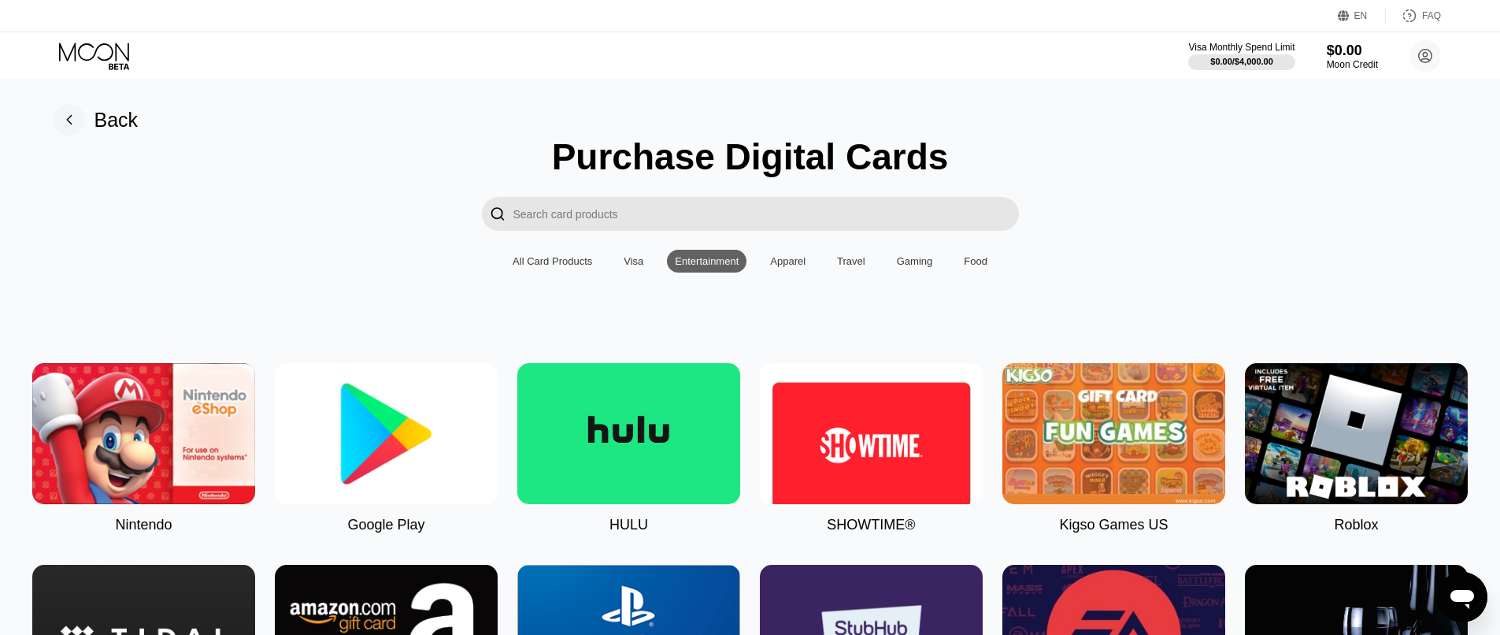
click at [787, 267] on div "Apparel" at bounding box center [787, 261] width 35 height 12
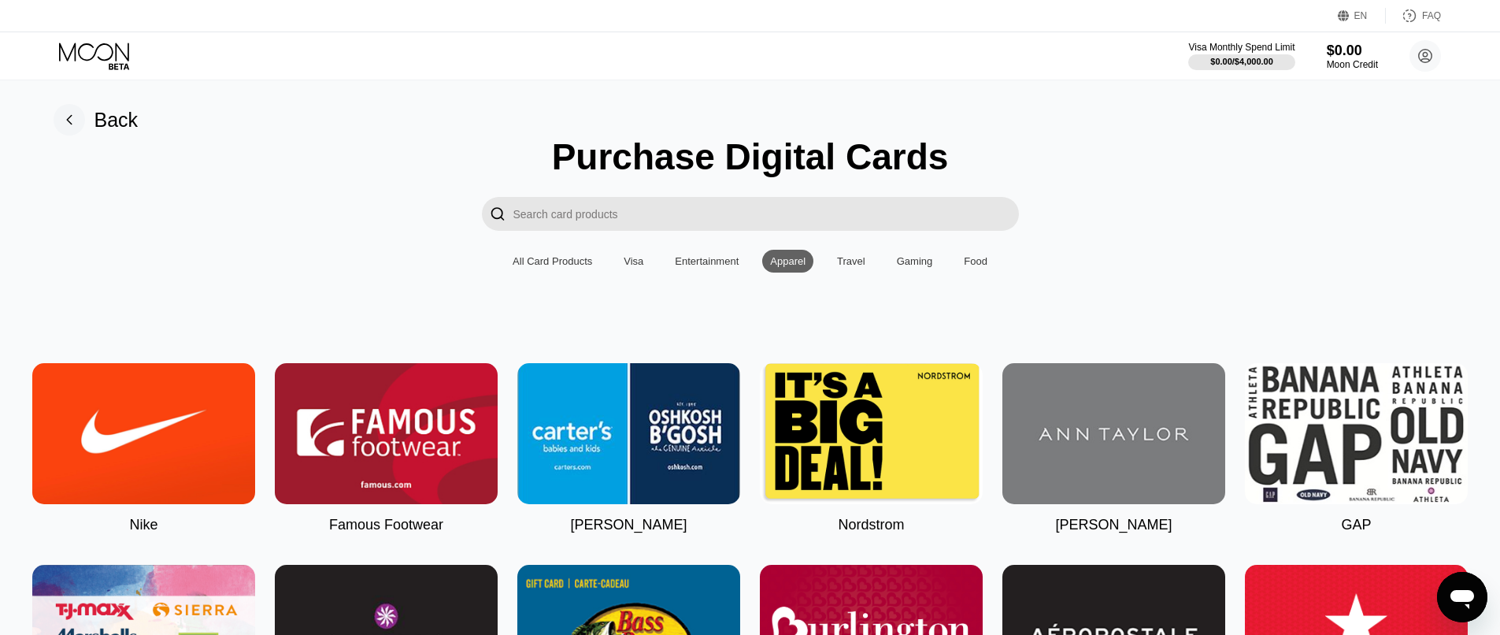
click at [848, 267] on div "Travel" at bounding box center [851, 261] width 28 height 12
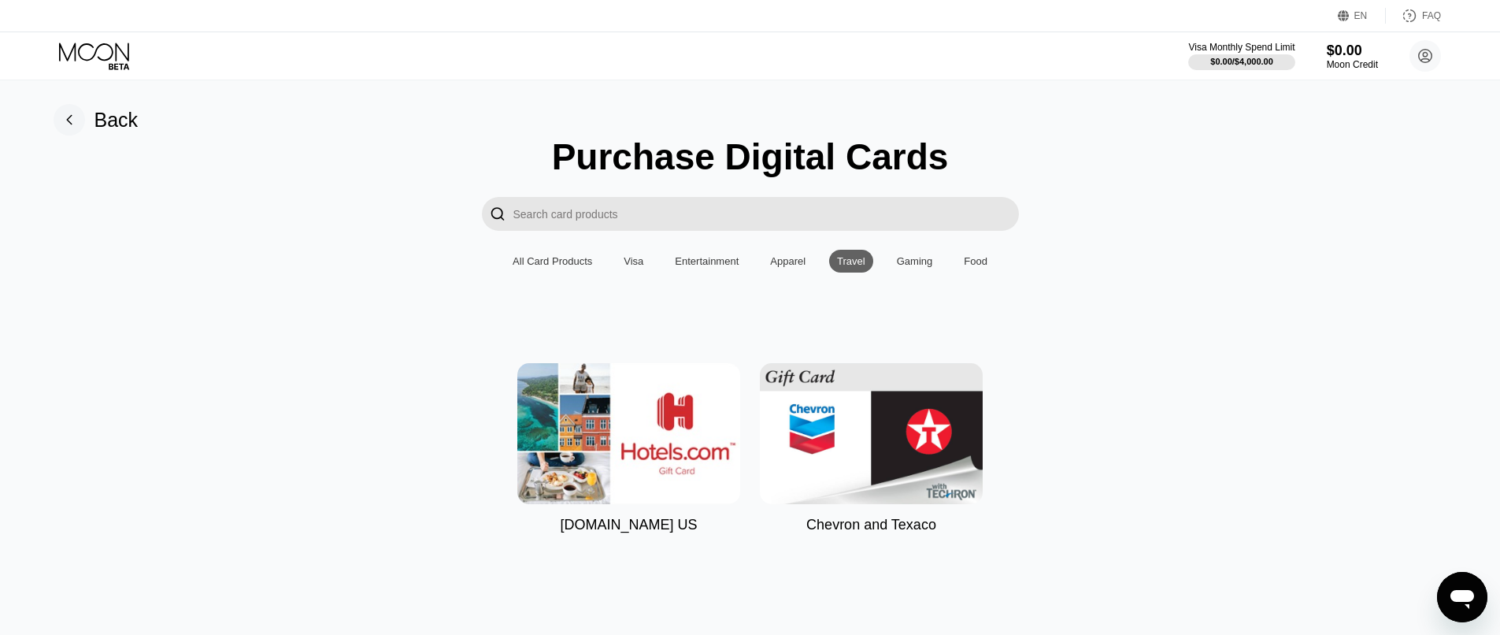
click at [912, 267] on div "Gaming" at bounding box center [915, 261] width 36 height 12
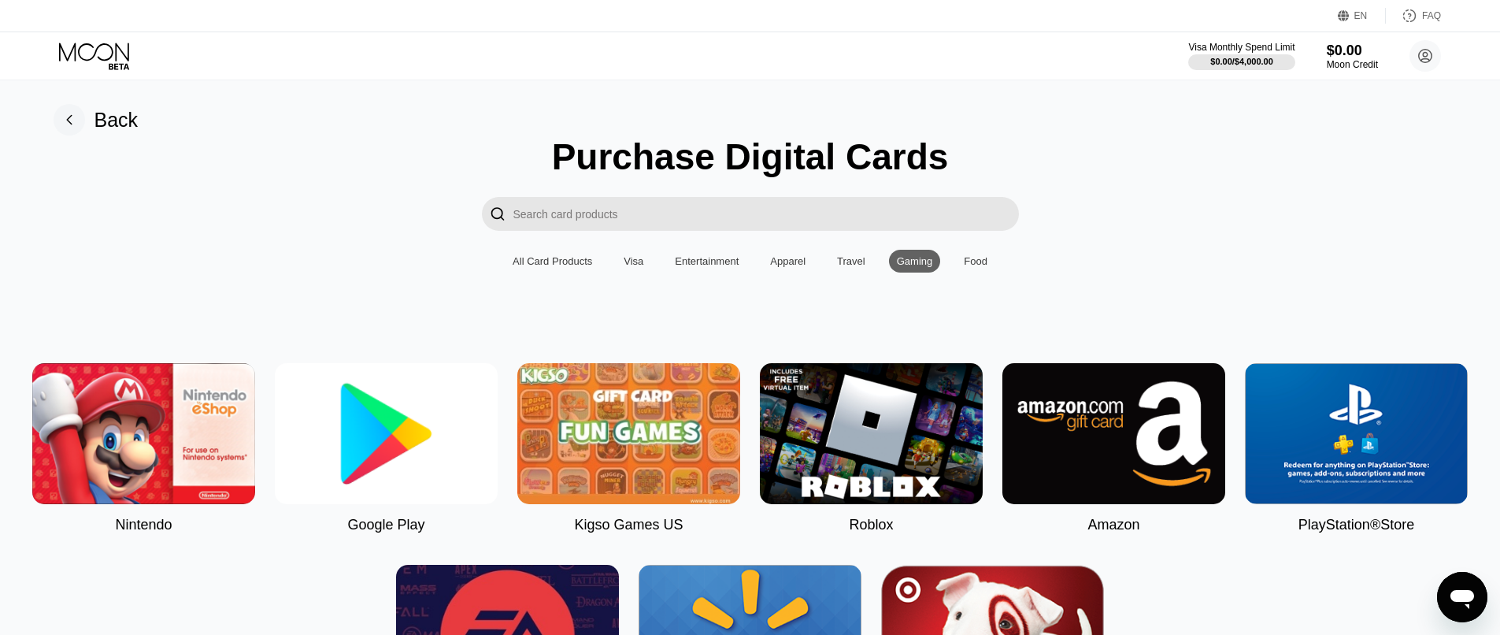
click at [966, 261] on div "Food" at bounding box center [975, 261] width 39 height 23
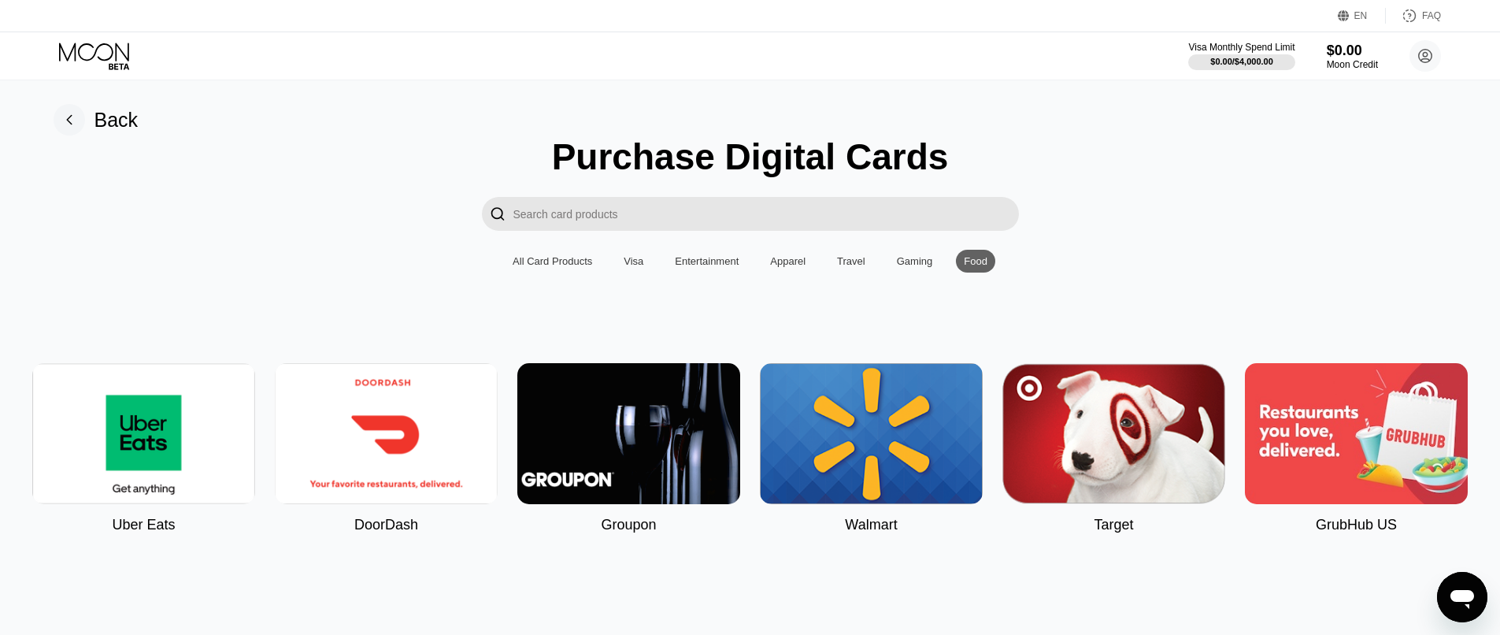
click at [555, 265] on div "All Card Products" at bounding box center [553, 261] width 80 height 12
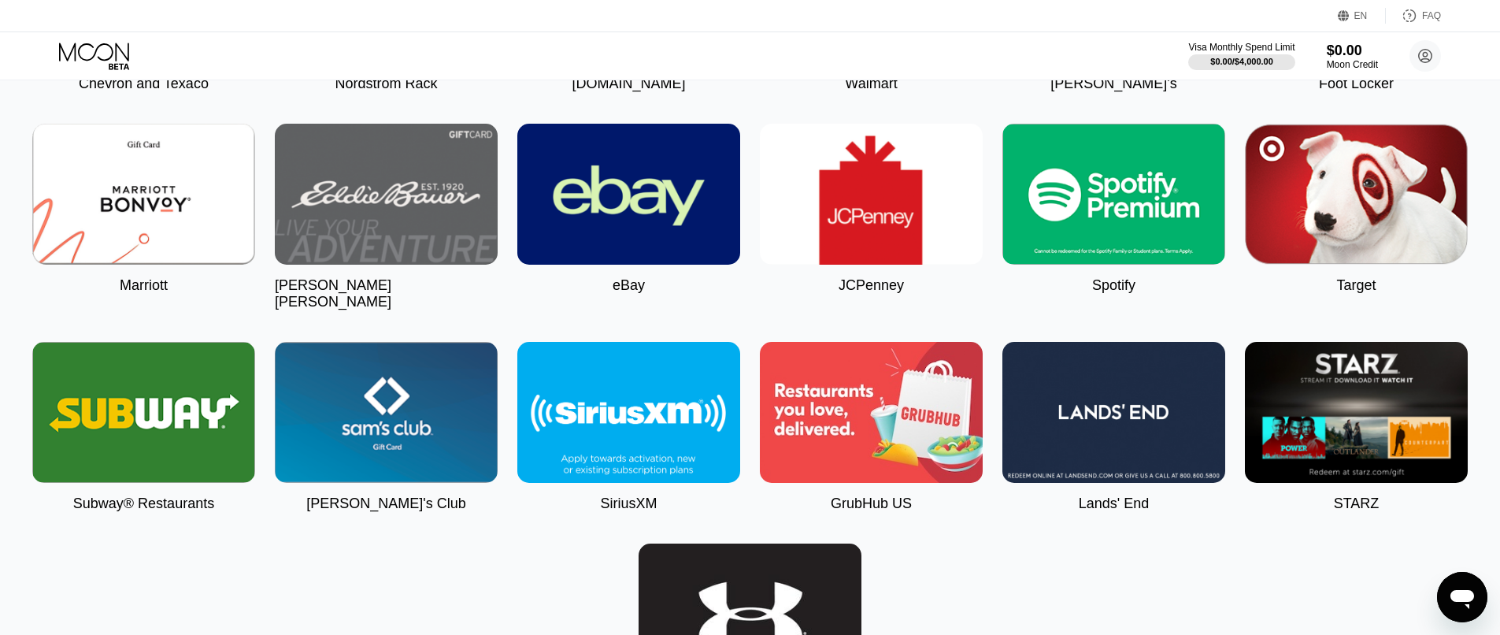
scroll to position [2839, 0]
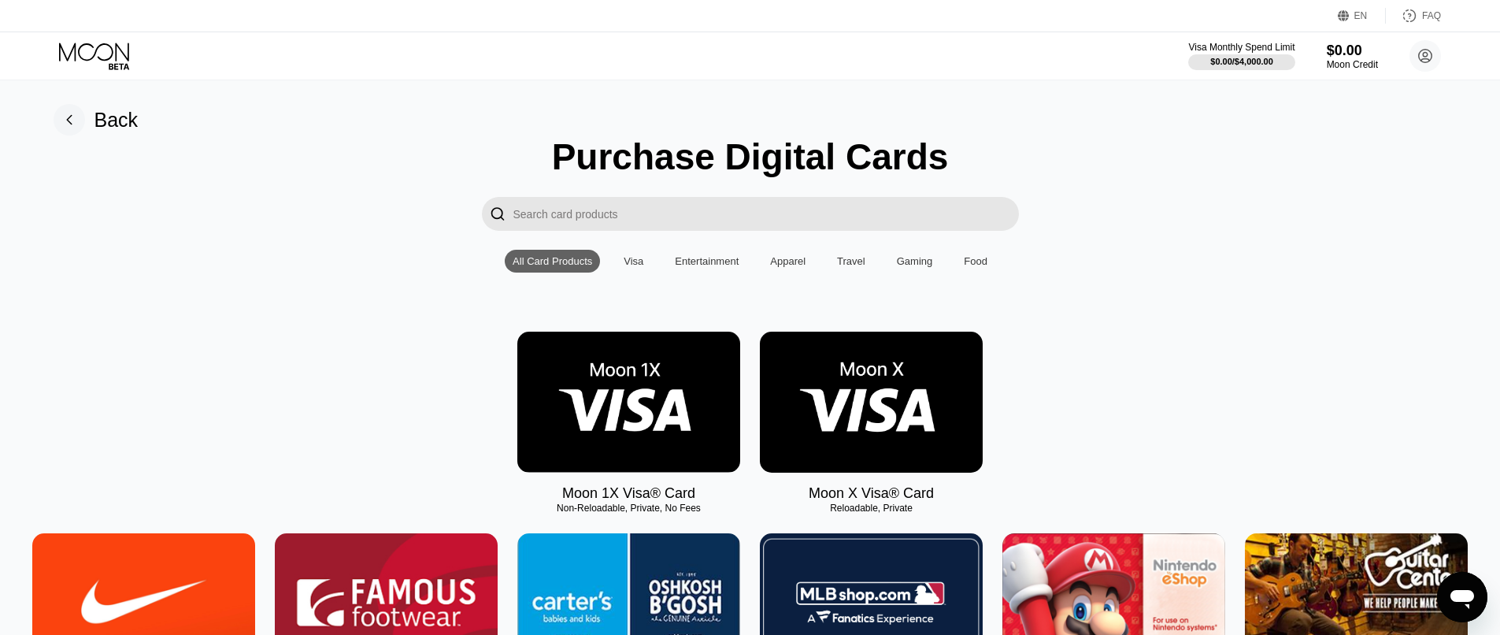
click at [790, 227] on input "Search card products" at bounding box center [767, 214] width 506 height 34
click at [632, 266] on div "Visa" at bounding box center [634, 261] width 20 height 12
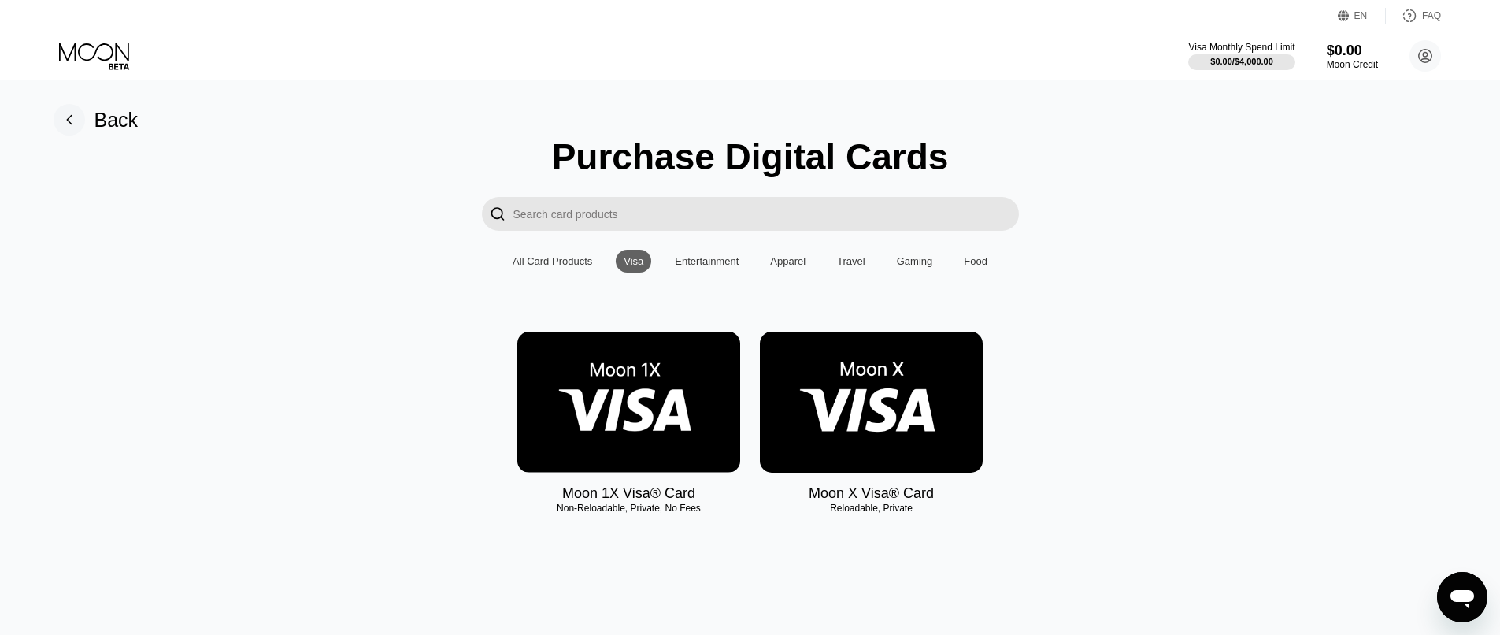
drag, startPoint x: 550, startPoint y: 260, endPoint x: 848, endPoint y: 290, distance: 299.2
click at [551, 260] on div "All Card Products" at bounding box center [552, 261] width 95 height 23
